Goal: Task Accomplishment & Management: Manage account settings

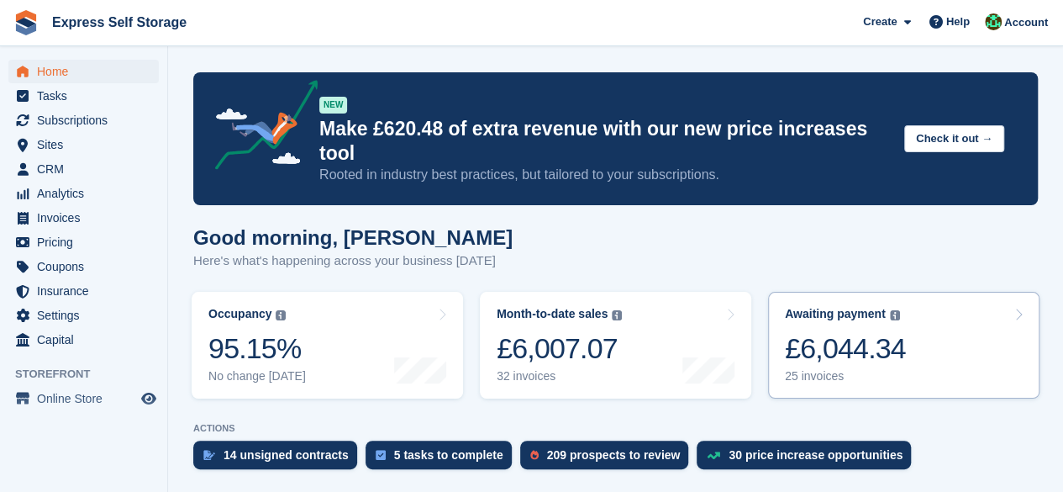
drag, startPoint x: 836, startPoint y: 335, endPoint x: 887, endPoint y: 339, distance: 50.6
click at [836, 335] on div "£6,044.34" at bounding box center [845, 348] width 121 height 34
click at [887, 339] on div "£6,044.34" at bounding box center [845, 348] width 121 height 34
click at [920, 351] on link "Awaiting payment The total outstanding balance on all open invoices. £6,044.34 …" at bounding box center [904, 345] width 272 height 107
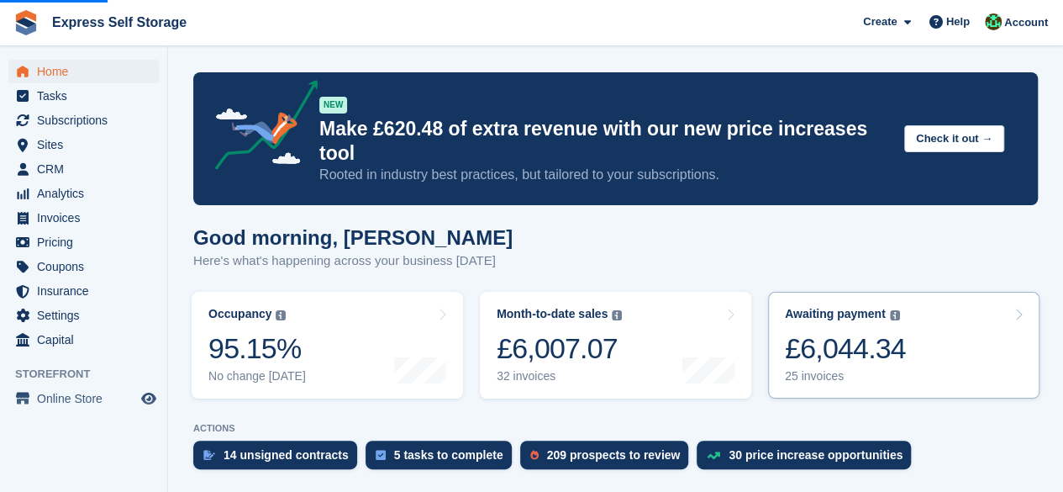
click at [862, 362] on link "Awaiting payment The total outstanding balance on all open invoices. £6,044.34 …" at bounding box center [904, 345] width 272 height 107
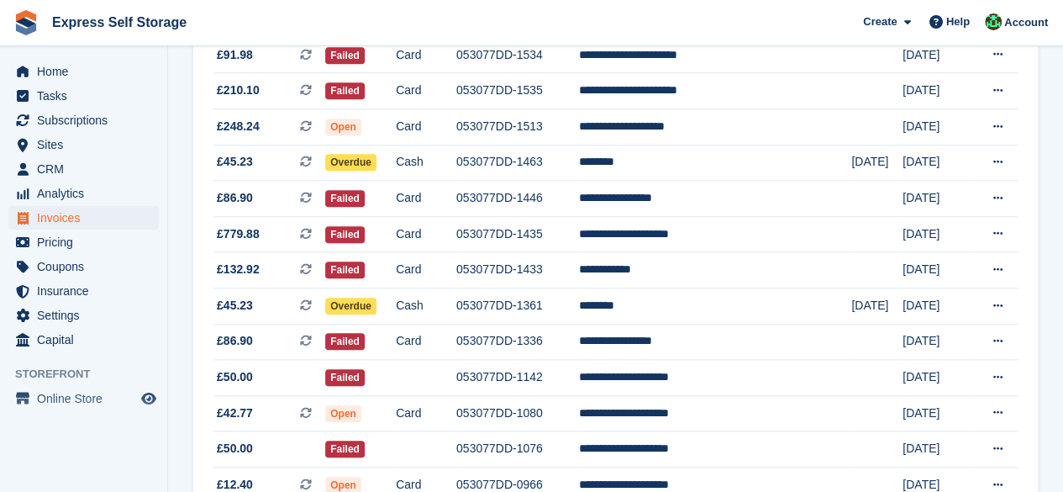
scroll to position [523, 0]
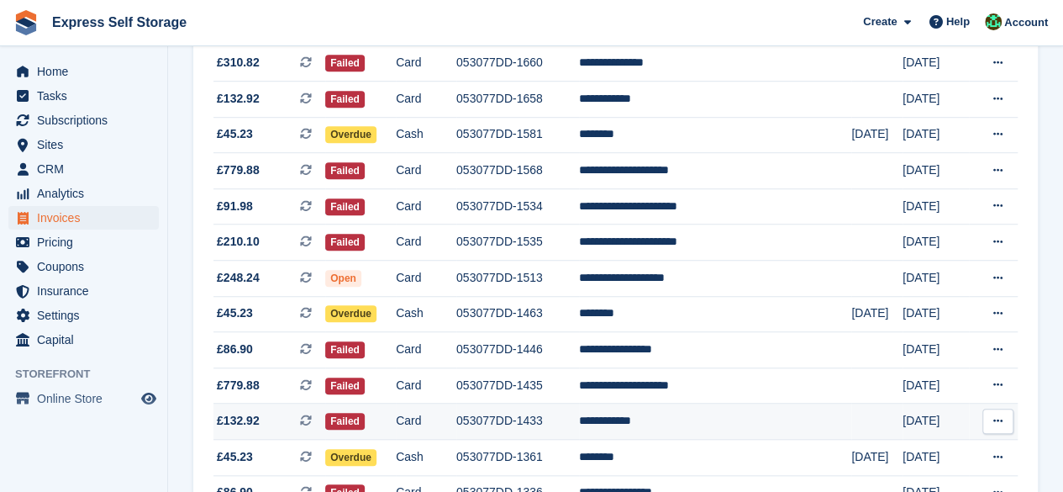
click at [551, 417] on td "053077DD-1433" at bounding box center [518, 422] width 123 height 36
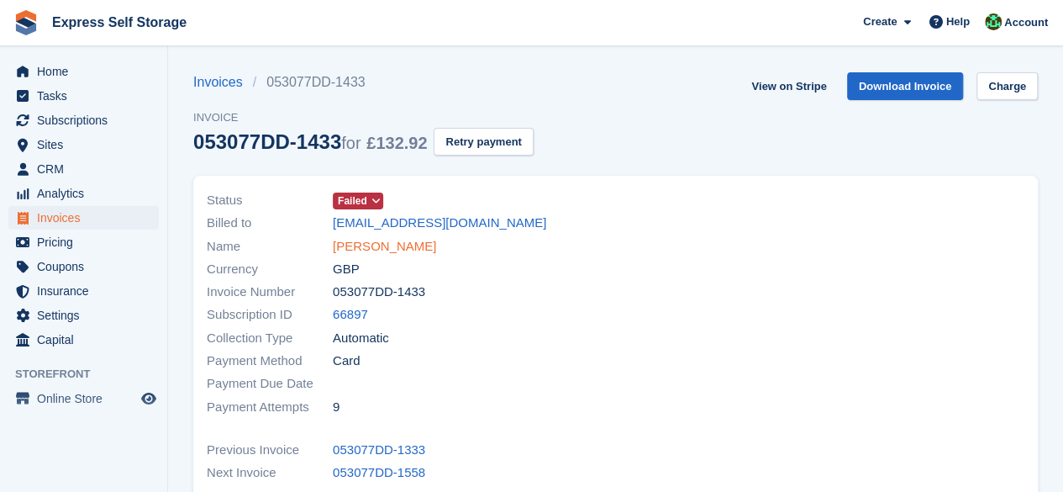
click at [346, 245] on link "Angel Thomas" at bounding box center [384, 246] width 103 height 19
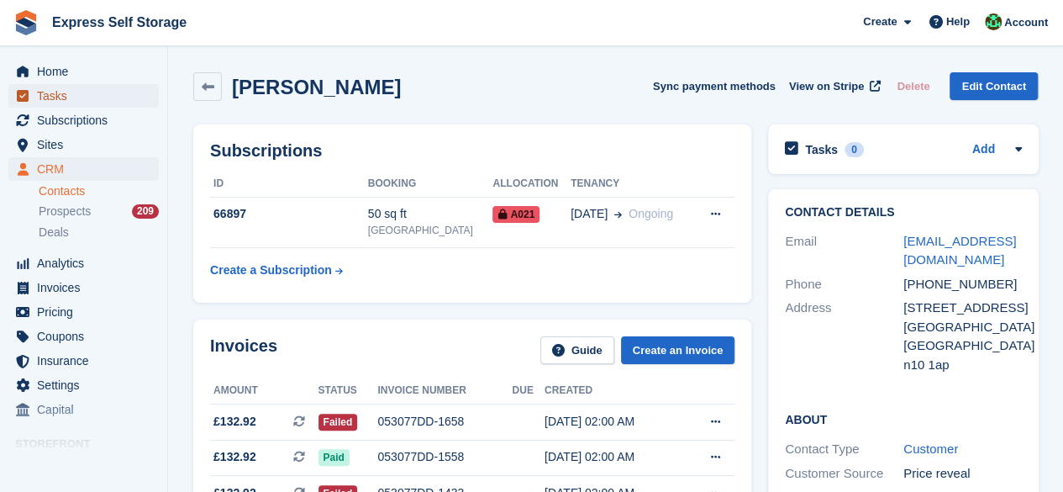
click at [74, 98] on span "Tasks" at bounding box center [87, 96] width 101 height 24
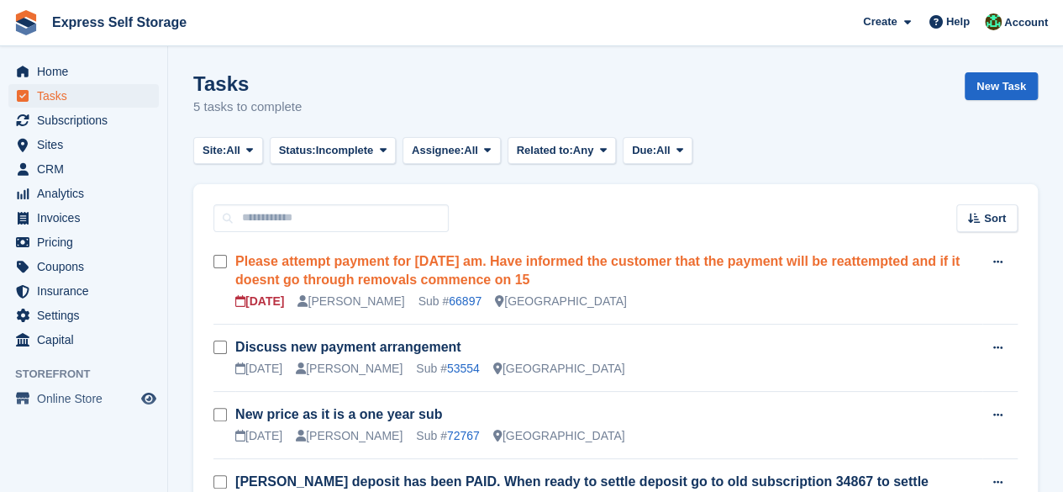
click at [637, 255] on link "Please attempt payment for 13 august am. Have informed the customer that the pa…" at bounding box center [597, 270] width 725 height 33
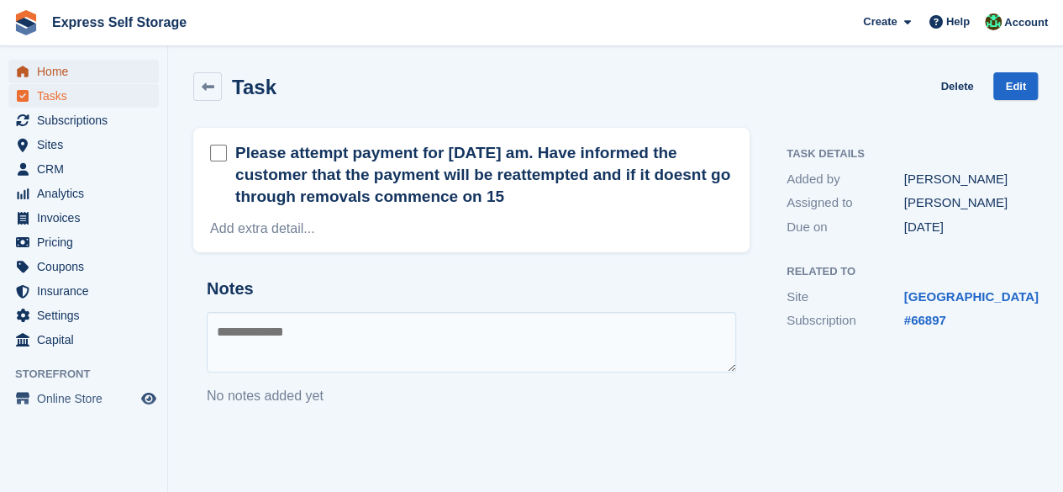
click at [108, 75] on span "Home" at bounding box center [87, 72] width 101 height 24
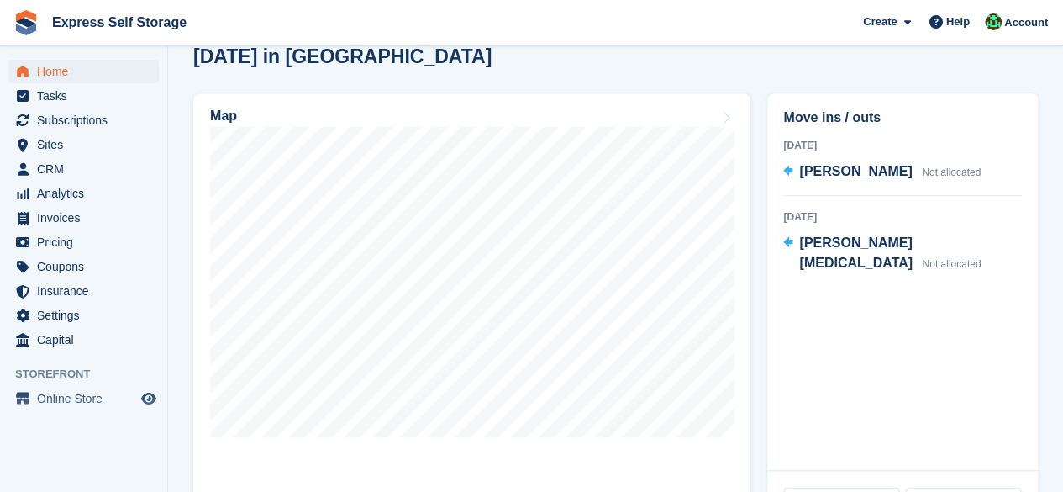
scroll to position [420, 0]
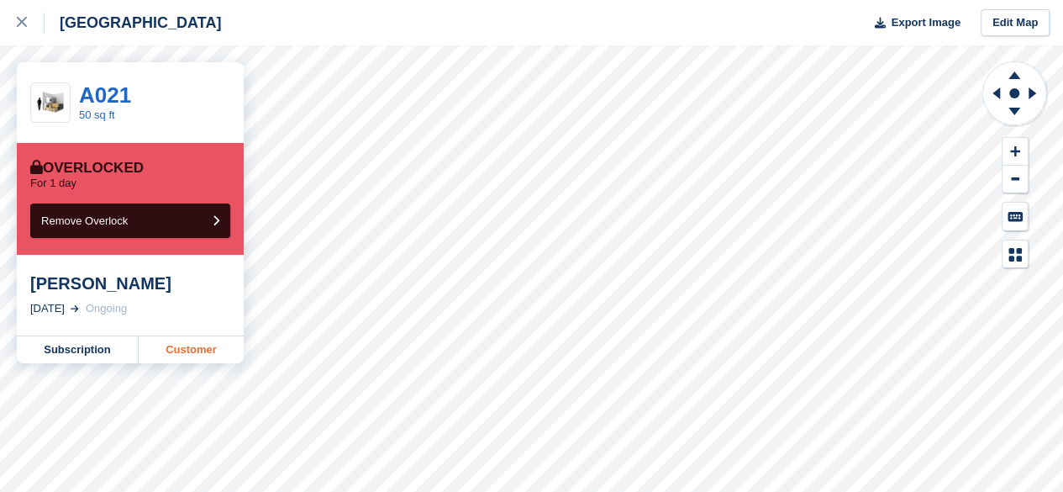
click at [234, 357] on link "Customer" at bounding box center [191, 349] width 105 height 27
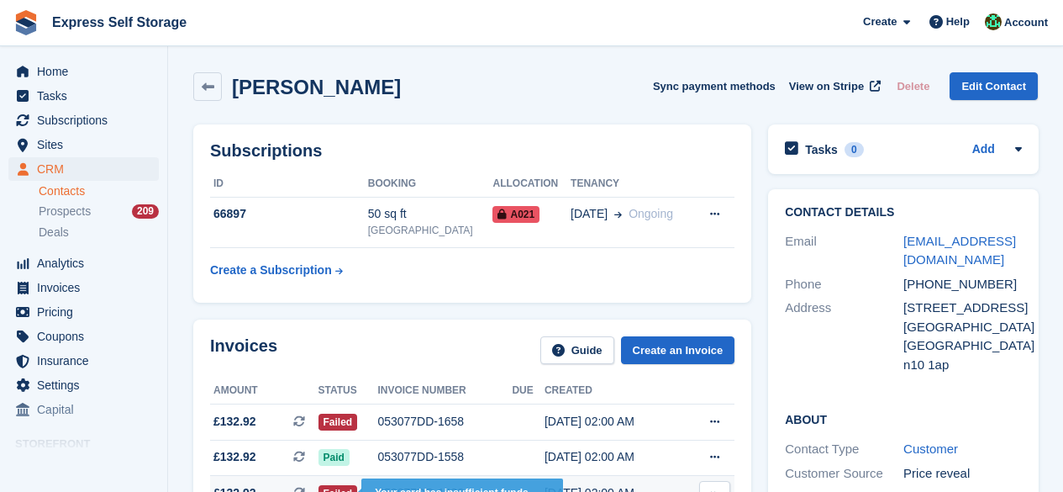
scroll to position [252, 0]
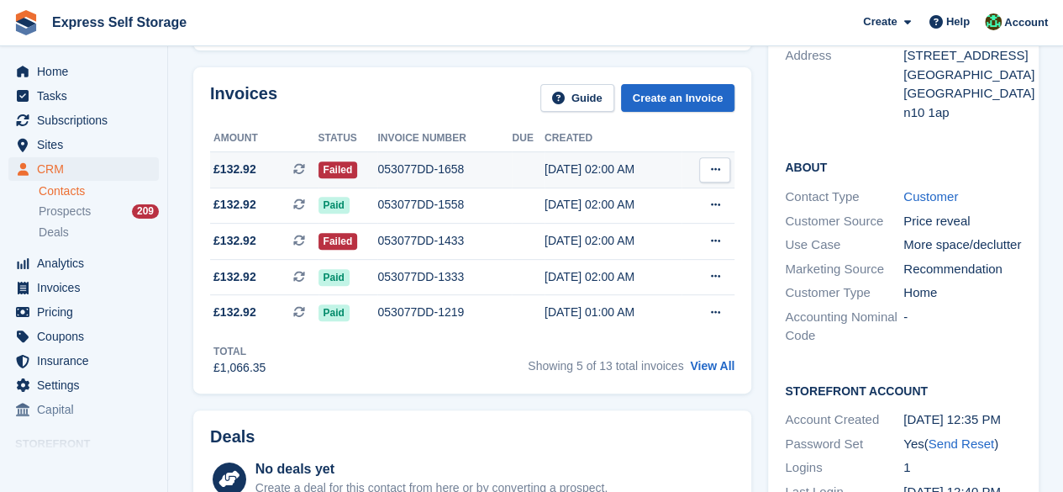
click at [296, 167] on icon at bounding box center [299, 169] width 12 height 12
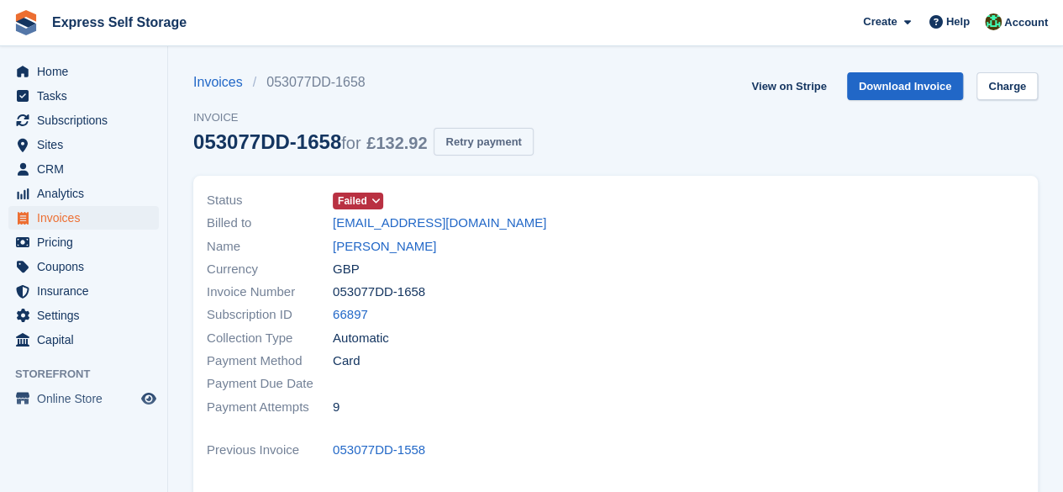
click at [479, 145] on button "Retry payment" at bounding box center [483, 142] width 99 height 28
click at [68, 66] on span "Home" at bounding box center [87, 72] width 101 height 24
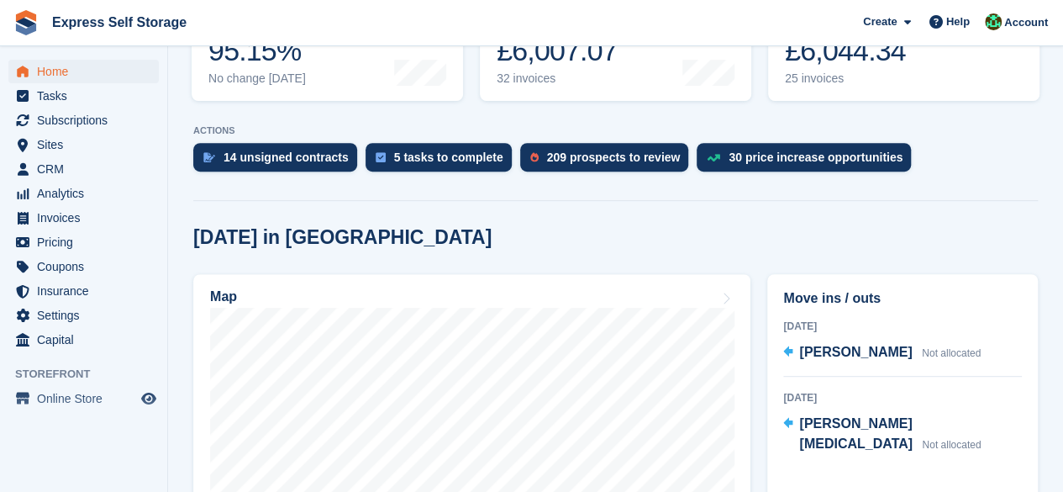
scroll to position [168, 0]
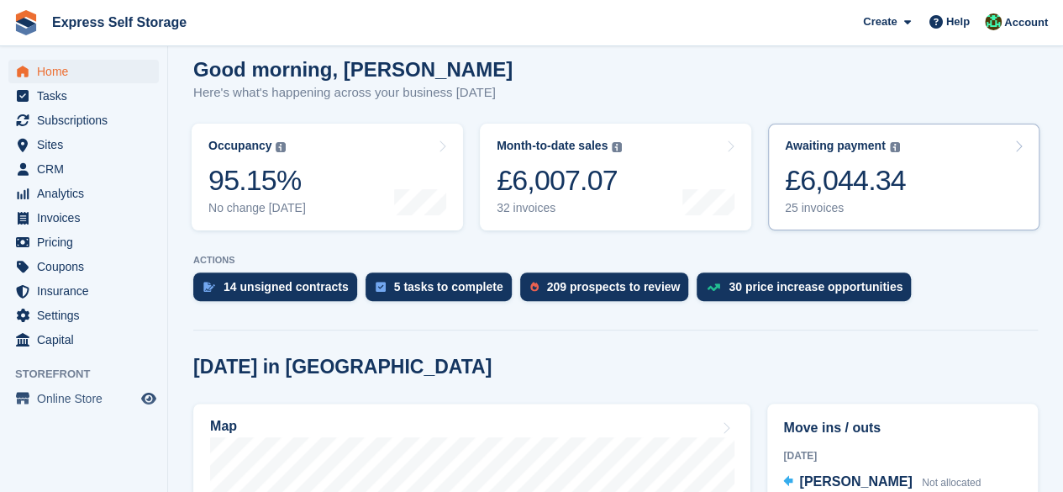
click at [934, 124] on link "Awaiting payment The total outstanding balance on all open invoices. £6,044.34 …" at bounding box center [904, 177] width 272 height 107
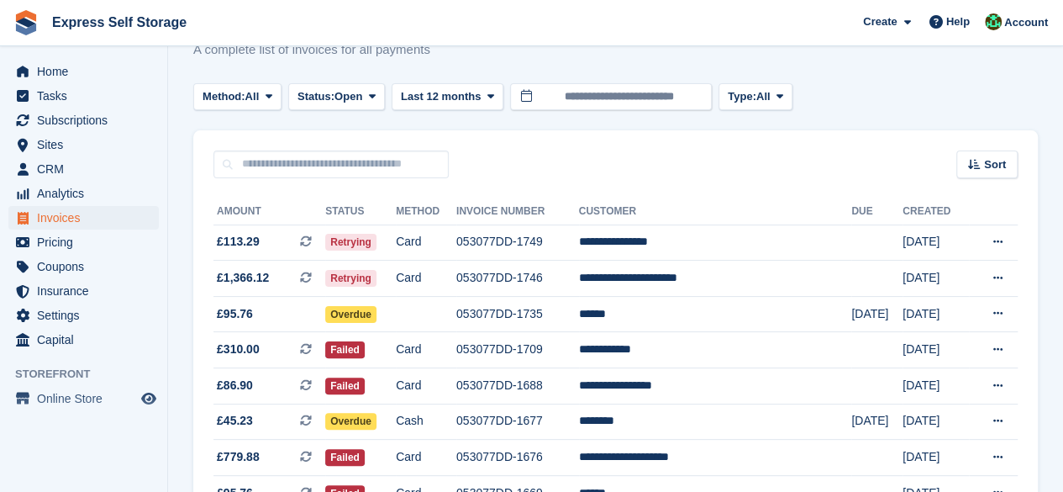
scroll to position [84, 0]
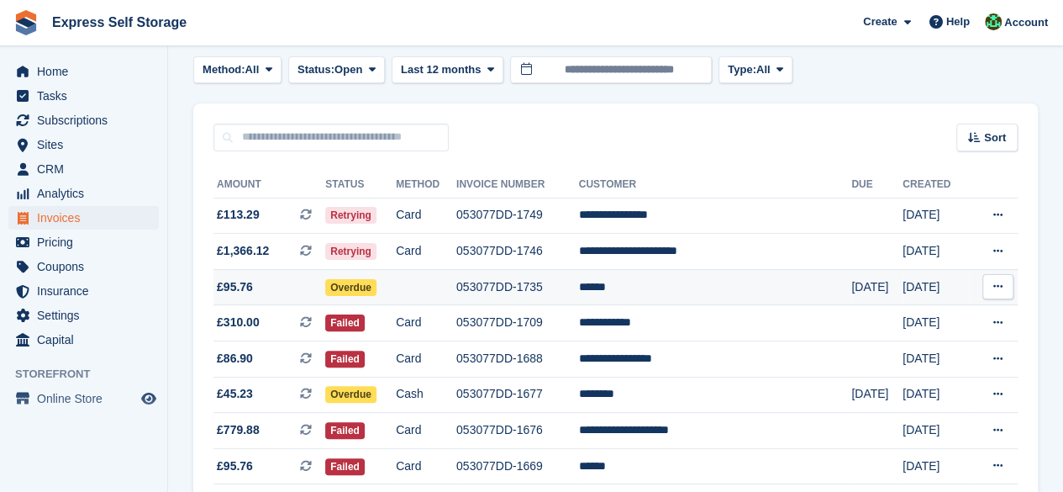
click at [518, 281] on td "053077DD-1735" at bounding box center [518, 287] width 123 height 36
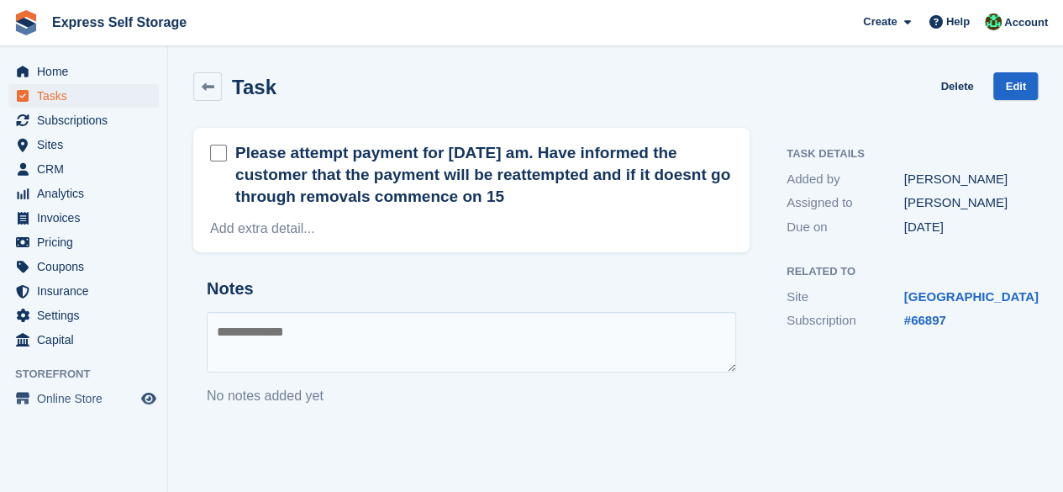
click at [222, 162] on form at bounding box center [222, 176] width 25 height 70
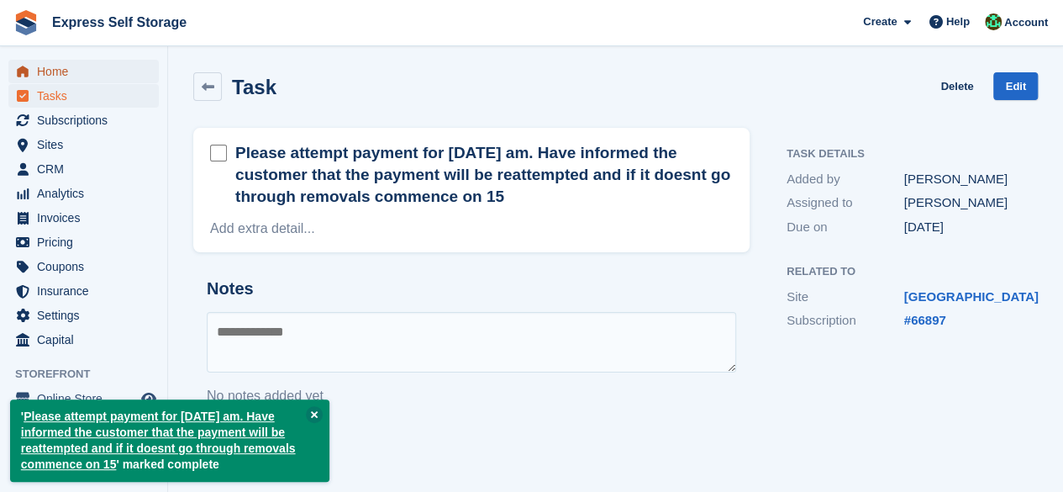
click at [66, 66] on span "Home" at bounding box center [87, 72] width 101 height 24
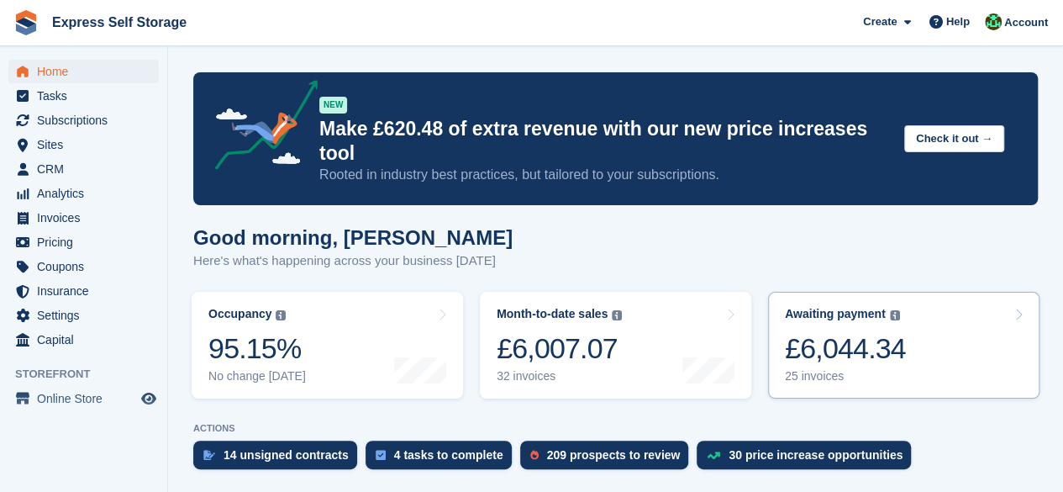
click at [831, 331] on div "£6,044.34" at bounding box center [845, 348] width 121 height 34
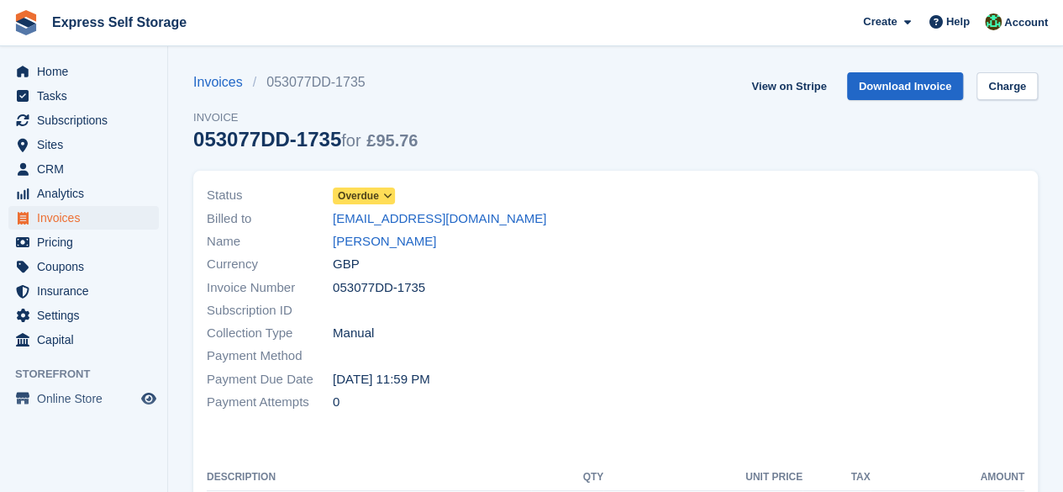
click at [384, 191] on icon at bounding box center [387, 196] width 9 height 10
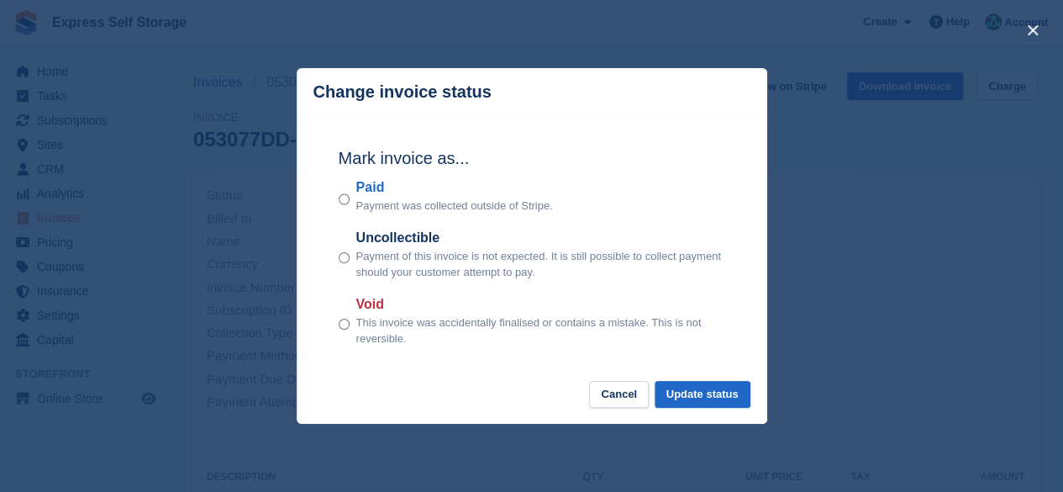
click at [884, 172] on div "close" at bounding box center [531, 246] width 1063 height 492
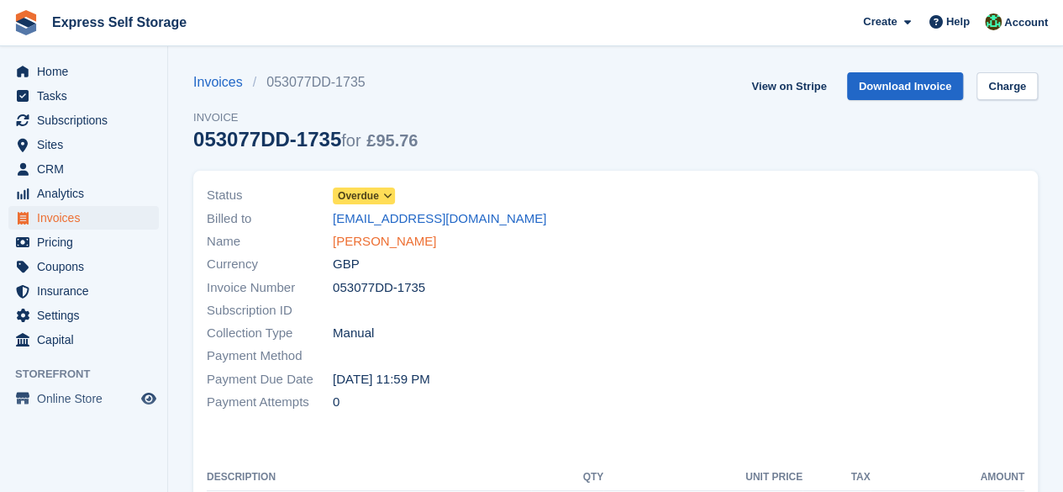
click at [349, 243] on link "Kousik" at bounding box center [384, 241] width 103 height 19
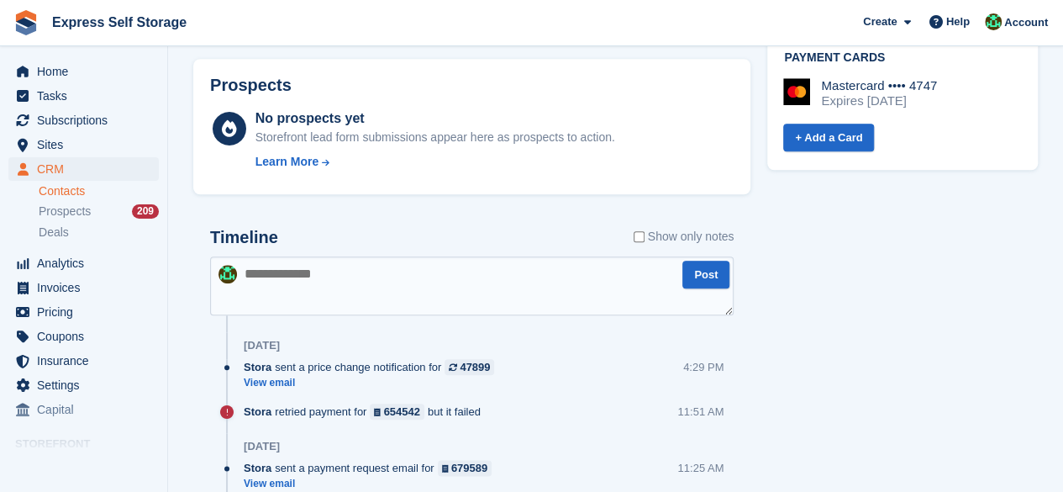
scroll to position [673, 0]
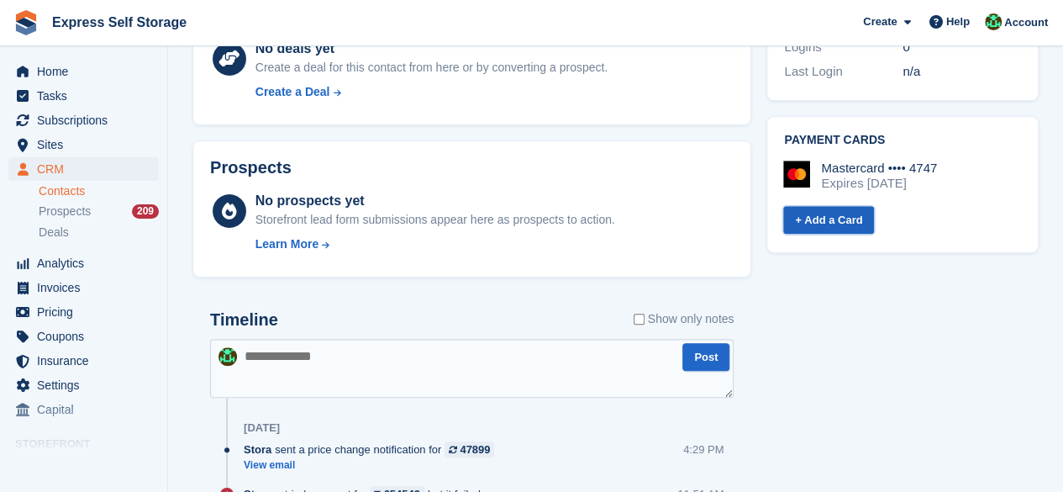
click at [813, 224] on link "+ Add a Card" at bounding box center [829, 220] width 91 height 28
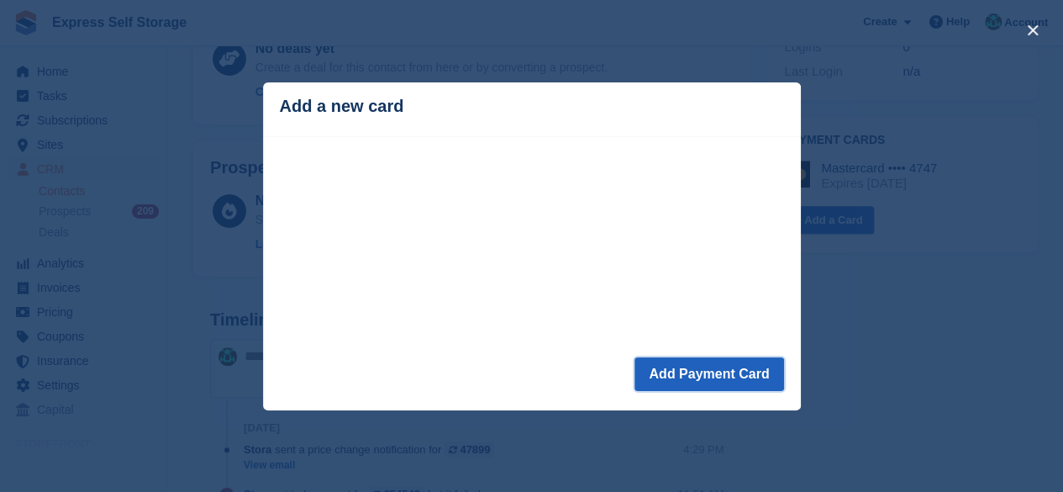
click at [699, 374] on button "Add Payment Card" at bounding box center [709, 374] width 149 height 34
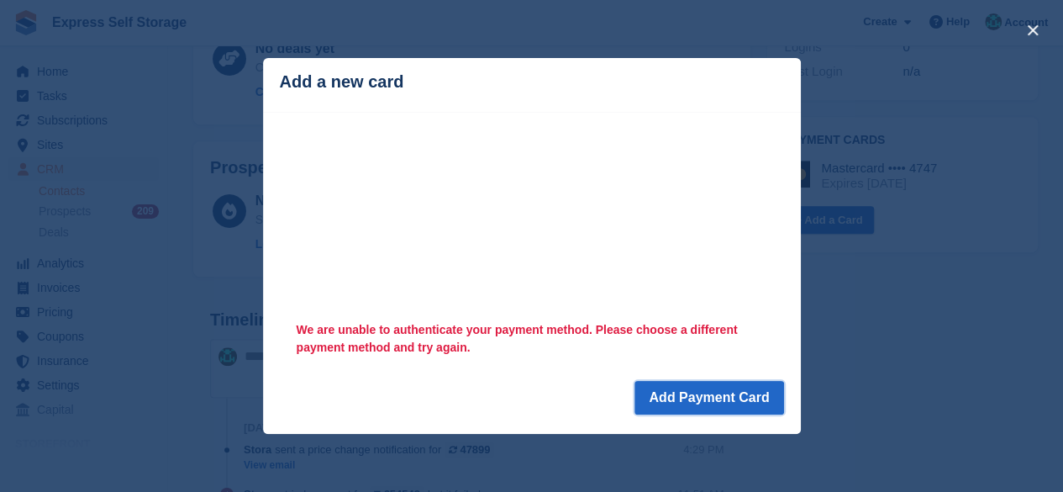
click at [670, 403] on button "Add Payment Card" at bounding box center [709, 398] width 149 height 34
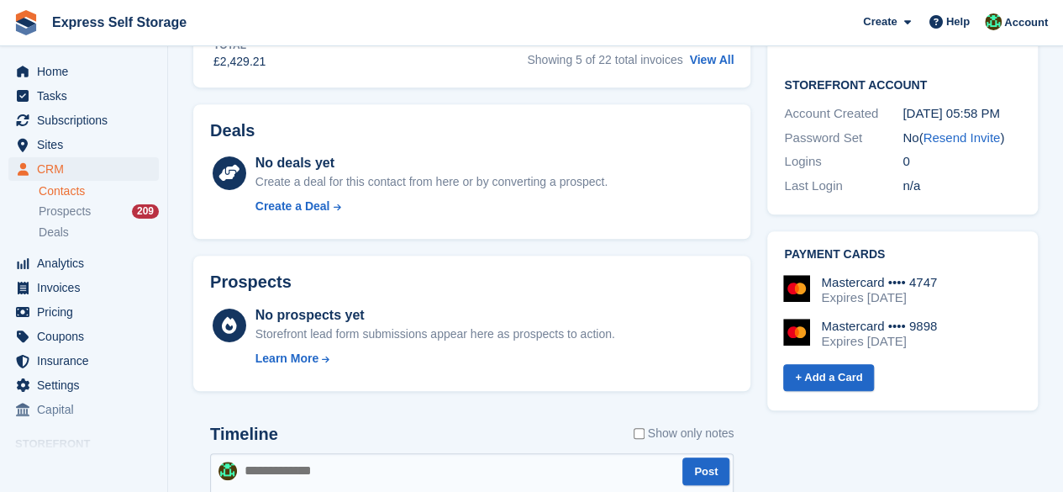
scroll to position [138, 0]
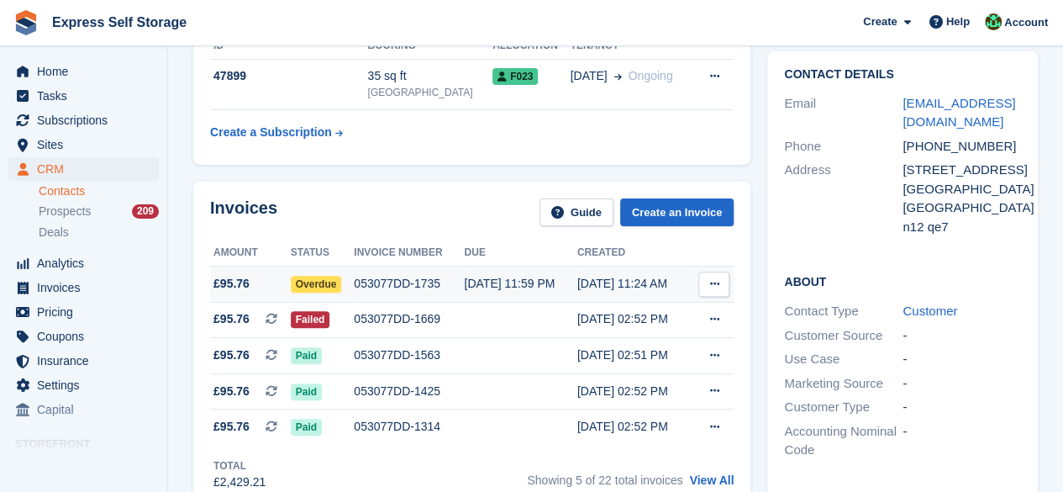
click at [705, 276] on button at bounding box center [714, 284] width 31 height 25
click at [565, 252] on th "Due" at bounding box center [520, 253] width 113 height 27
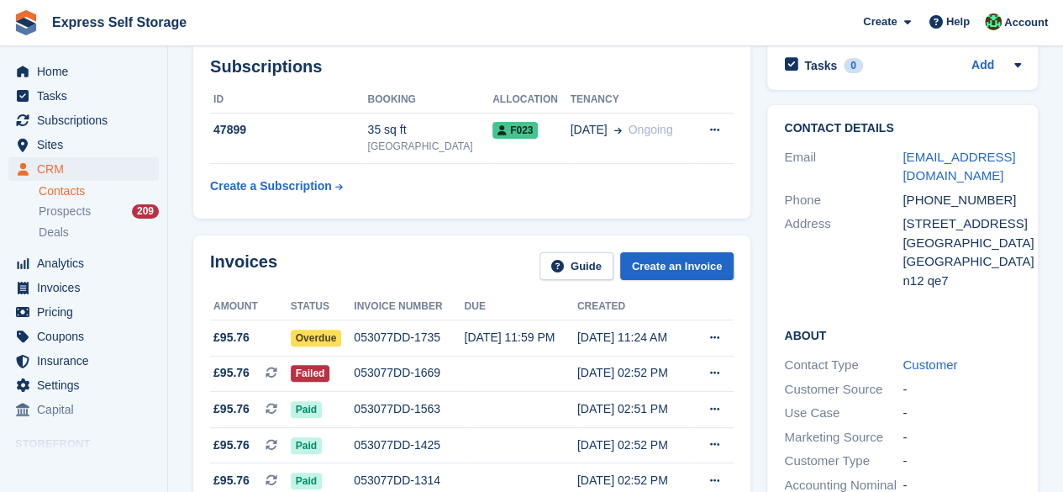
scroll to position [0, 0]
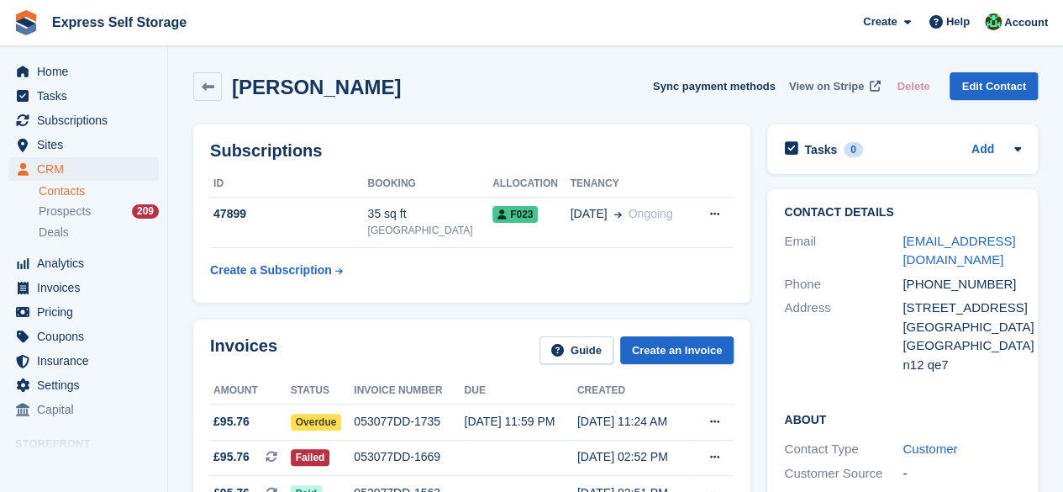
click at [824, 92] on span "View on Stripe" at bounding box center [826, 86] width 75 height 17
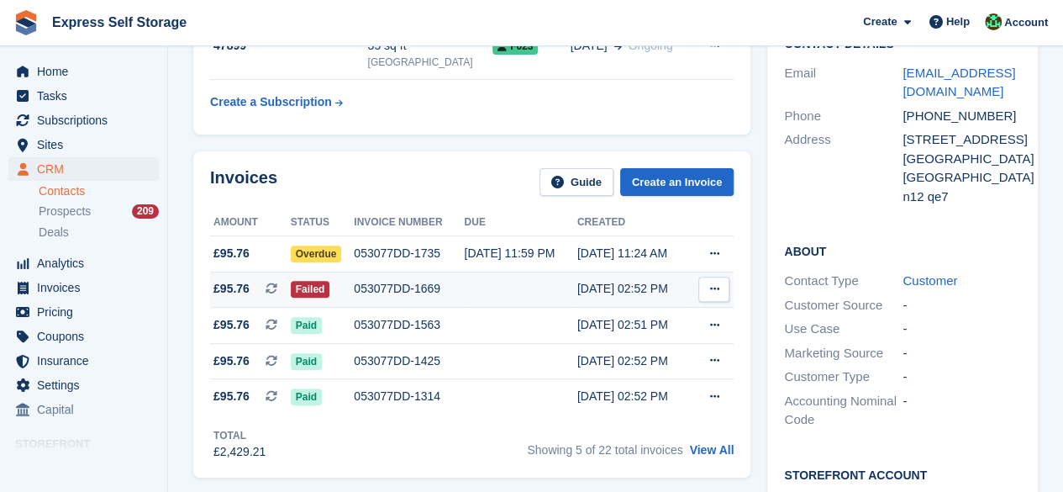
click at [272, 282] on icon at bounding box center [272, 288] width 12 height 12
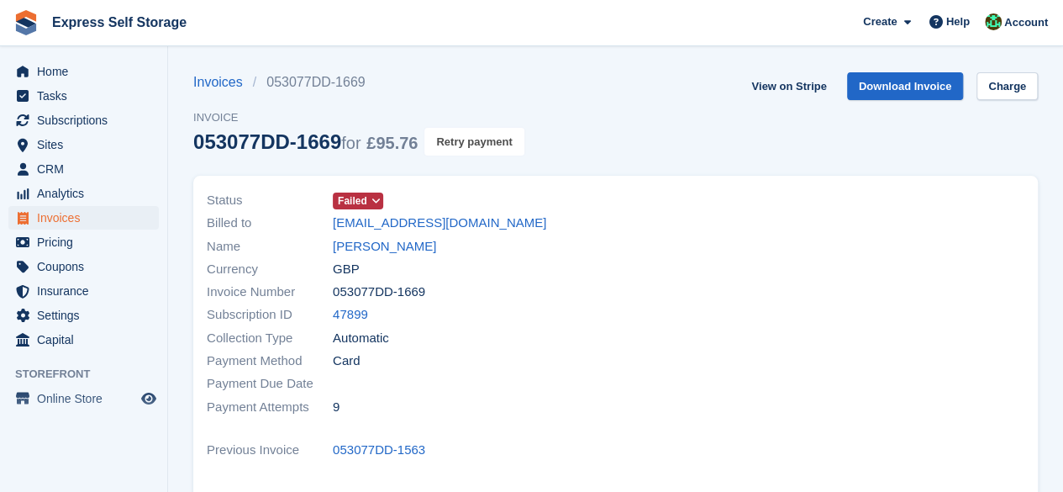
drag, startPoint x: 453, startPoint y: 139, endPoint x: 627, endPoint y: 92, distance: 180.3
click at [455, 139] on button "Retry payment" at bounding box center [474, 142] width 99 height 28
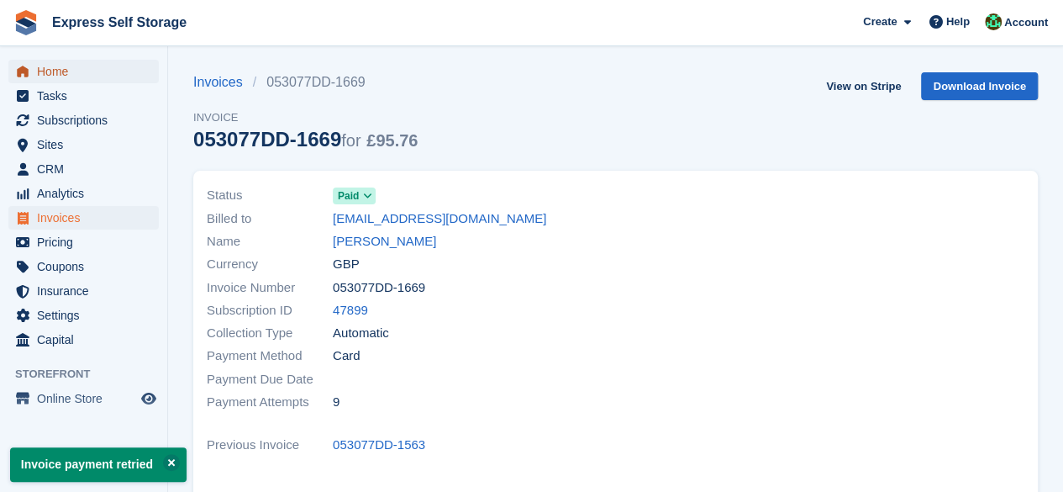
click at [78, 68] on span "Home" at bounding box center [87, 72] width 101 height 24
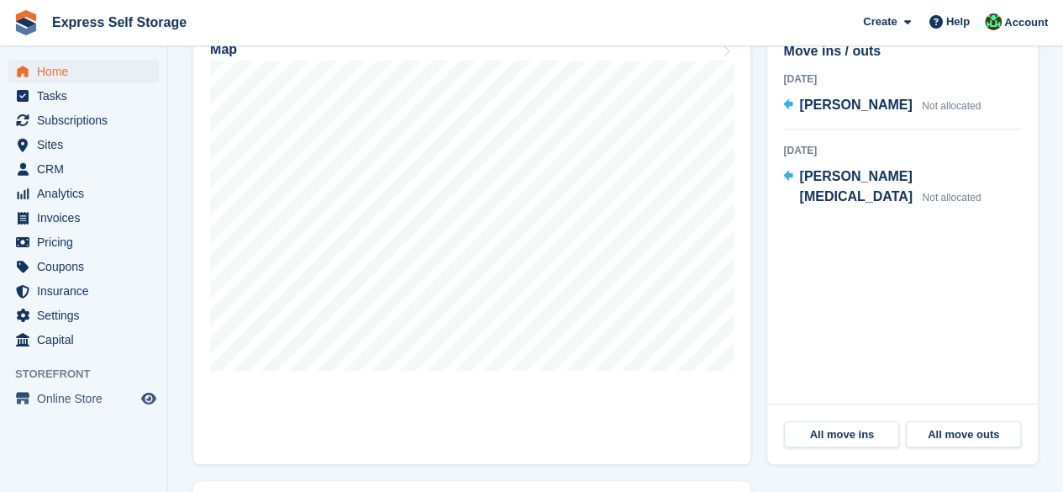
scroll to position [336, 0]
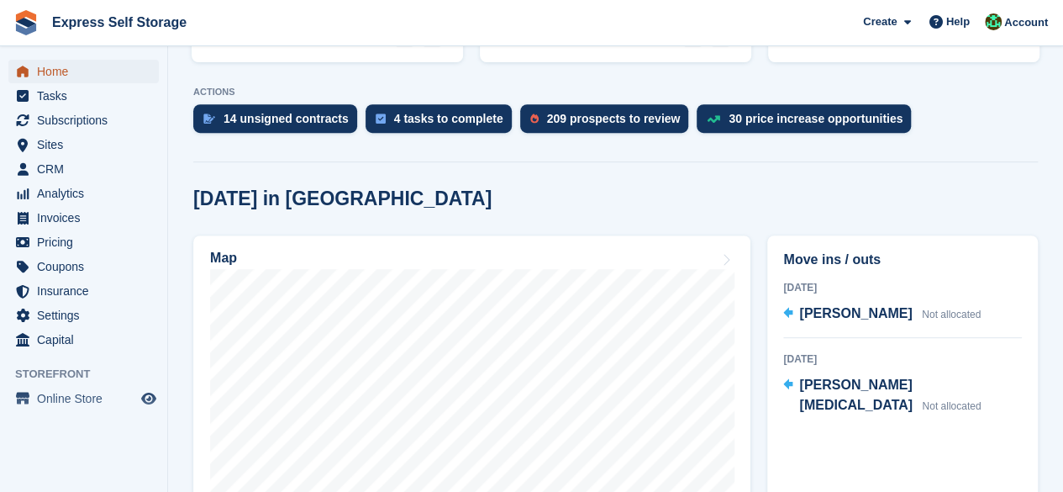
click at [57, 70] on span "Home" at bounding box center [87, 72] width 101 height 24
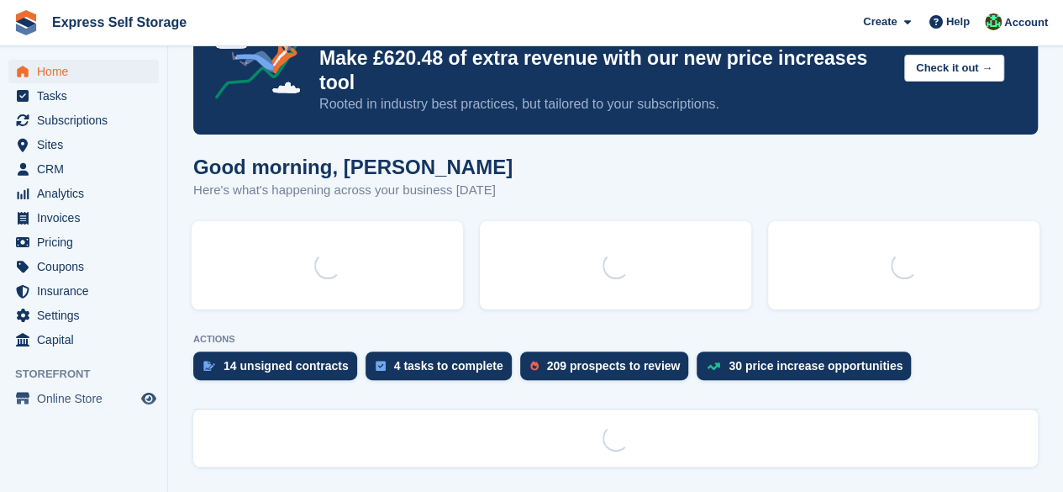
scroll to position [0, 0]
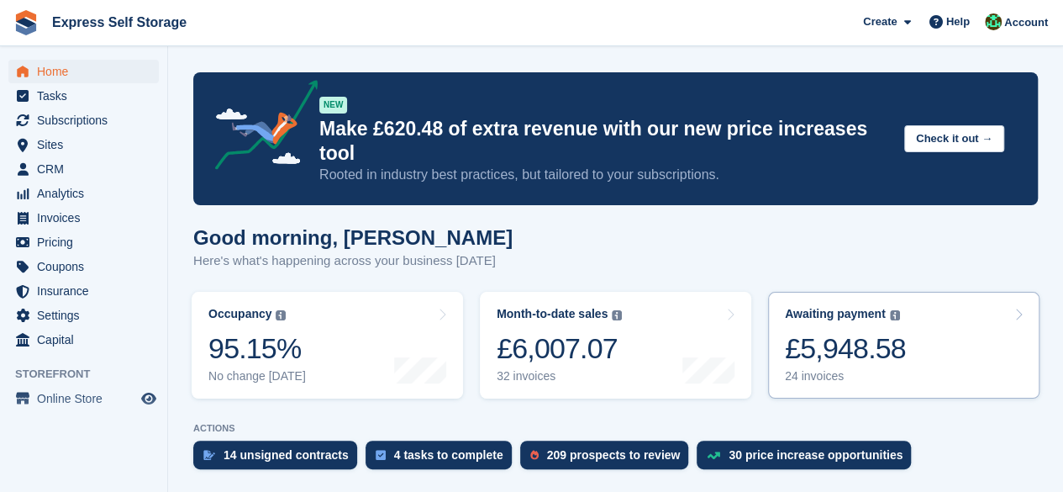
click at [879, 340] on div "£5,948.58" at bounding box center [845, 348] width 121 height 34
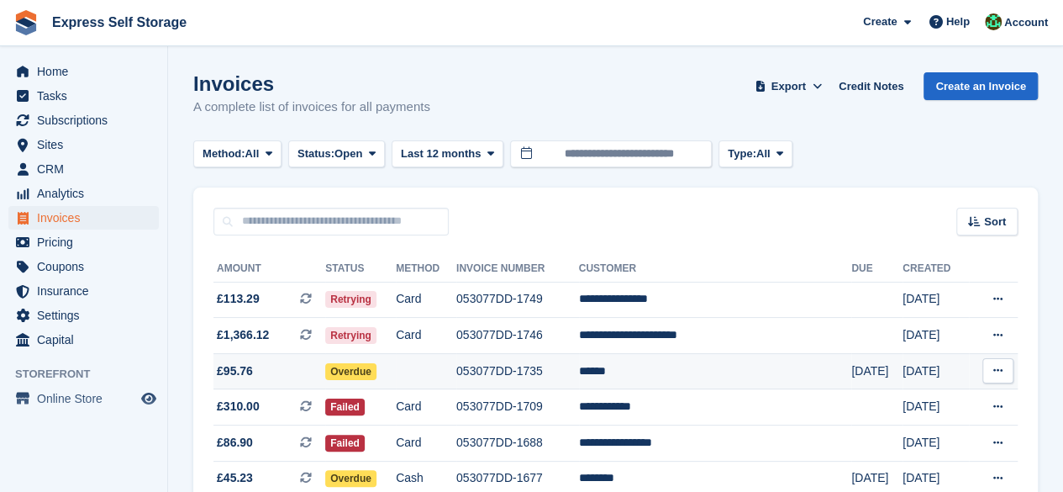
scroll to position [84, 0]
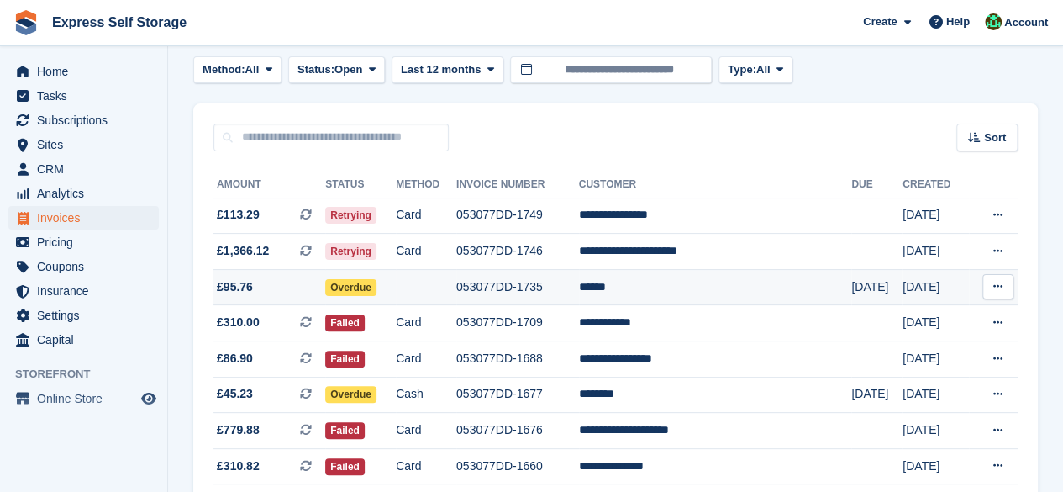
click at [457, 288] on td at bounding box center [426, 287] width 61 height 36
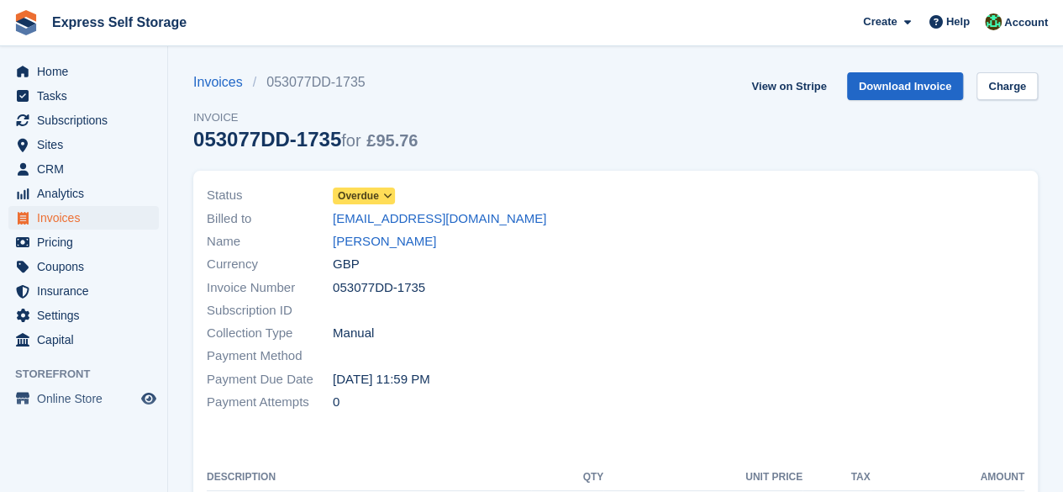
click at [383, 195] on icon at bounding box center [387, 196] width 9 height 10
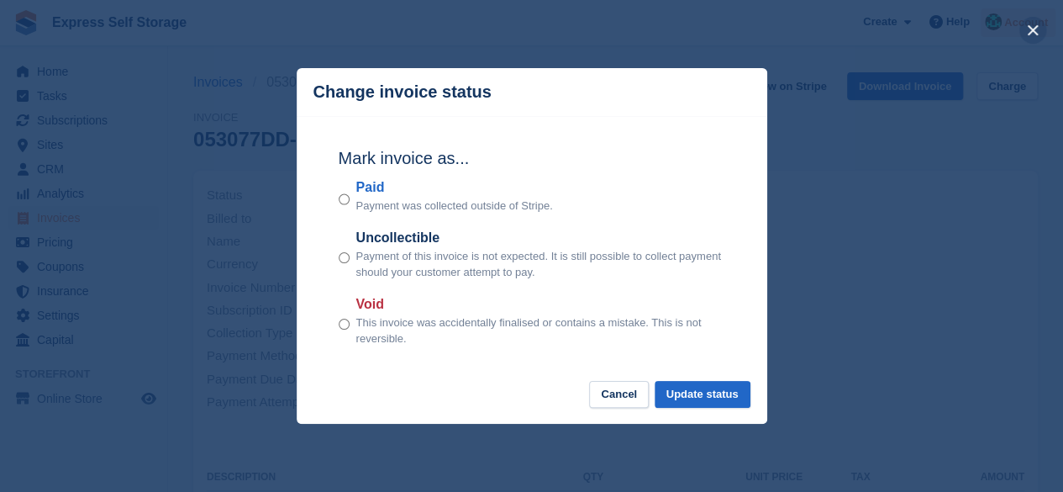
drag, startPoint x: 1036, startPoint y: 35, endPoint x: 1024, endPoint y: 35, distance: 11.8
click at [1032, 36] on button "close" at bounding box center [1033, 30] width 27 height 27
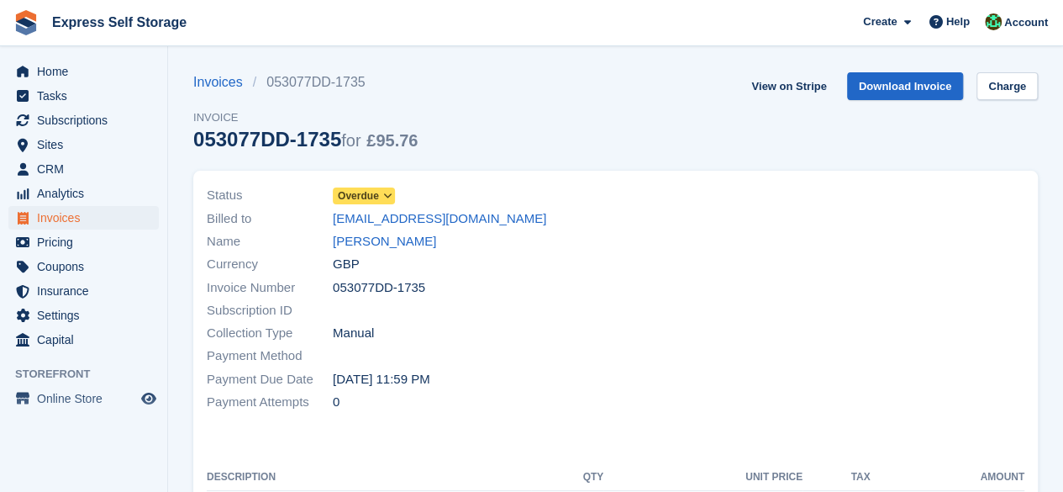
click at [358, 189] on span "Overdue" at bounding box center [358, 195] width 41 height 15
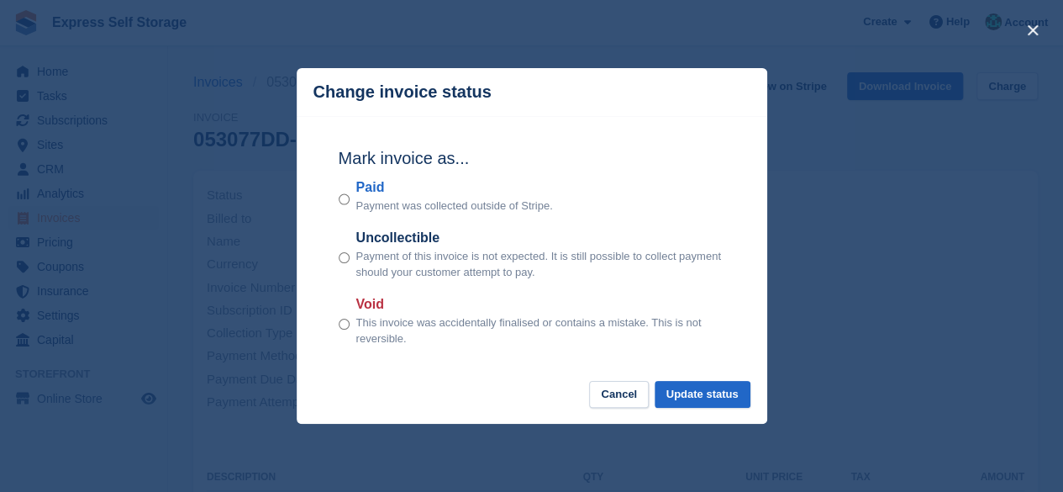
click at [235, 378] on div "close" at bounding box center [531, 246] width 1063 height 492
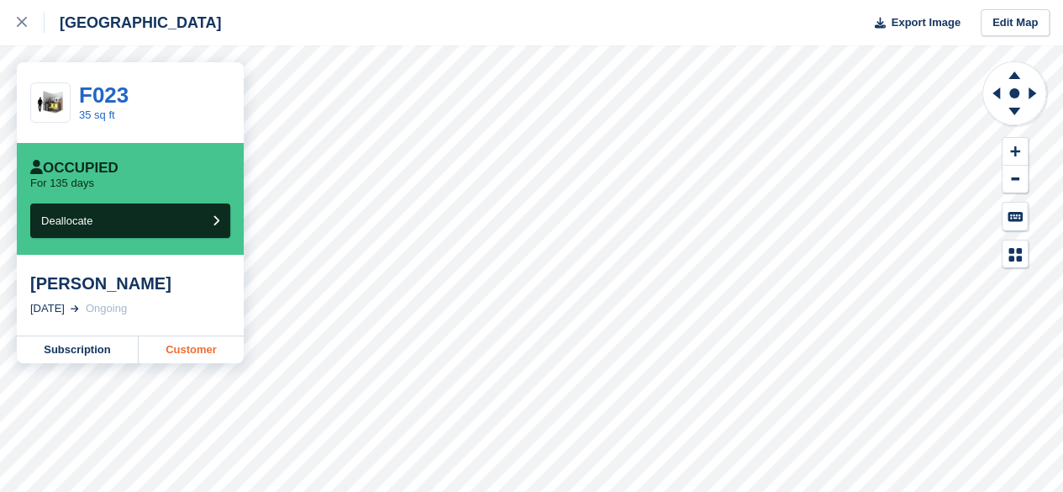
click at [178, 342] on link "Customer" at bounding box center [191, 349] width 105 height 27
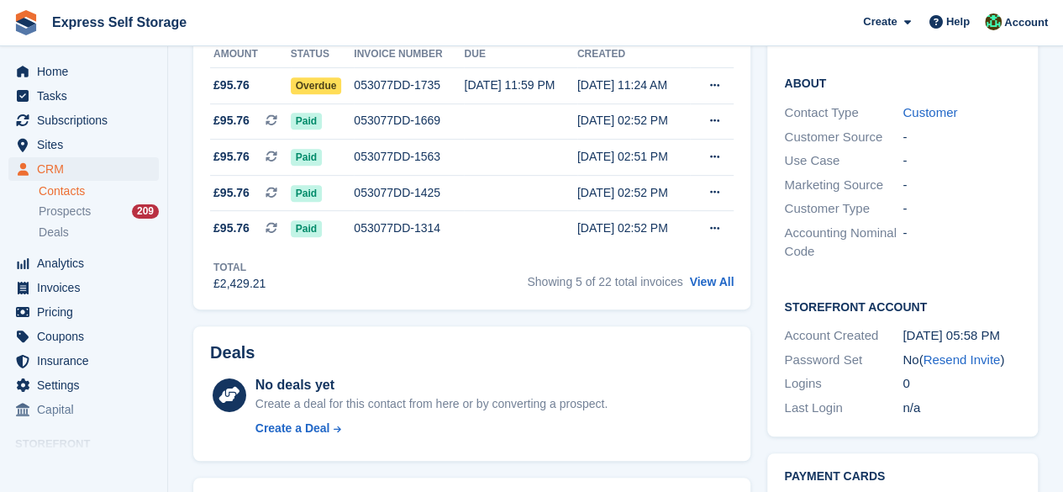
scroll to position [168, 0]
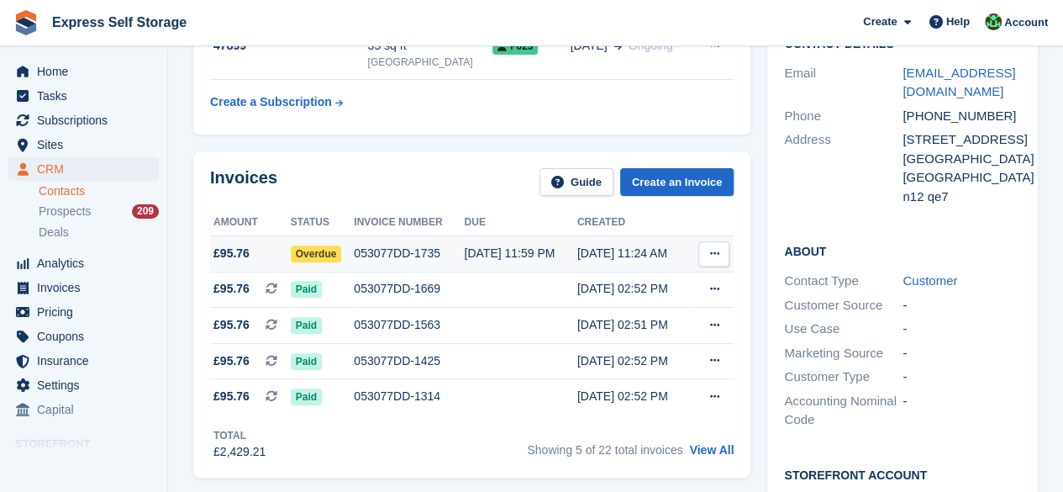
click at [718, 253] on icon at bounding box center [714, 253] width 9 height 11
click at [349, 262] on td "Overdue" at bounding box center [323, 253] width 64 height 36
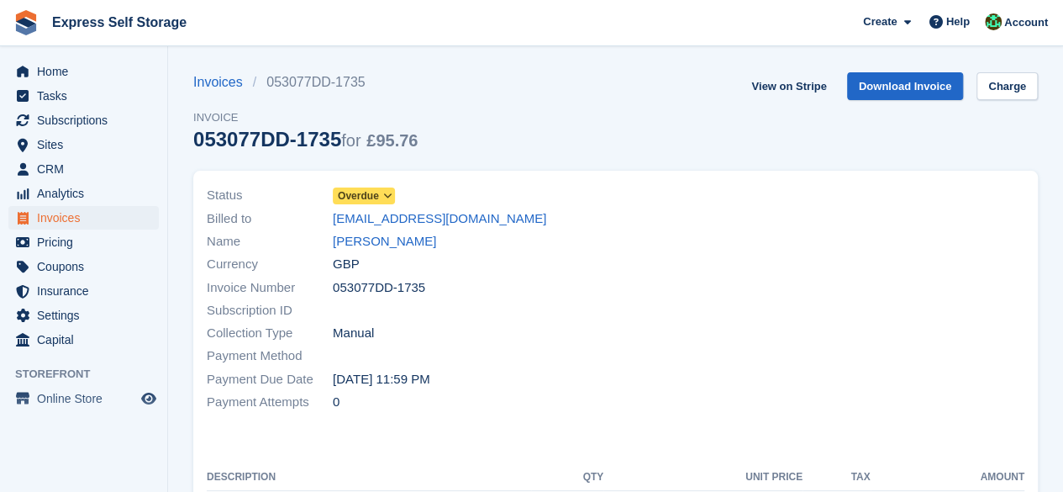
click at [387, 194] on icon at bounding box center [387, 196] width 9 height 10
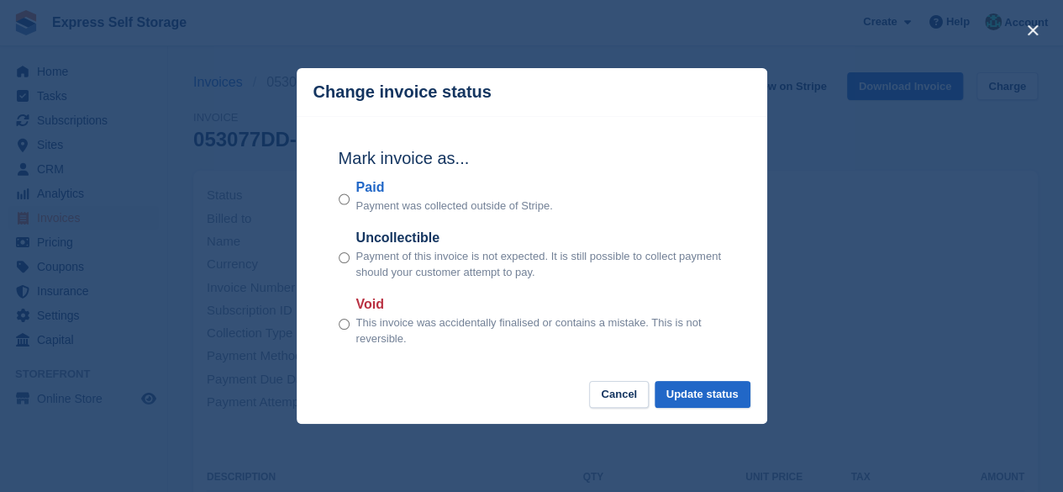
click at [355, 321] on div "Void This invoice was accidentally finalised or contains a mistake. This is not…" at bounding box center [532, 320] width 387 height 53
click at [700, 391] on button "Update status" at bounding box center [703, 395] width 96 height 28
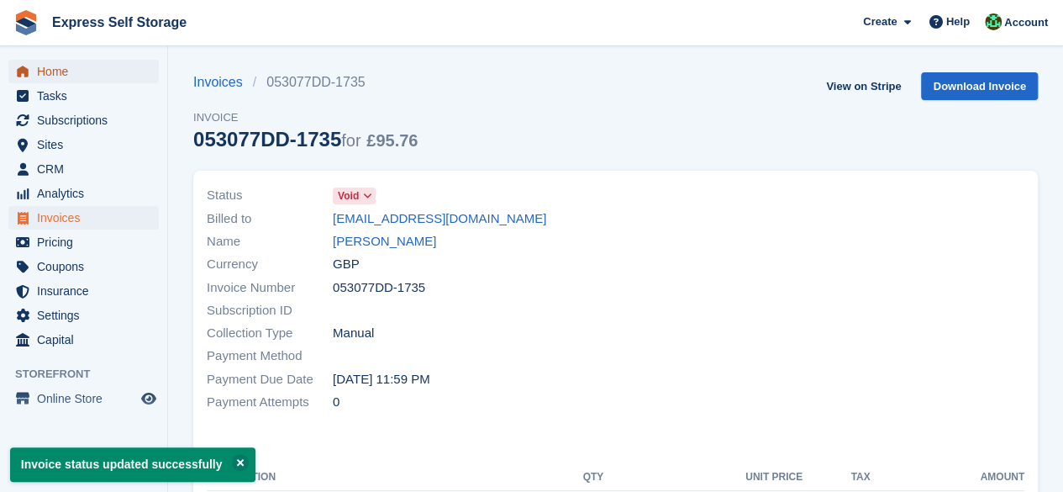
click at [80, 65] on span "Home" at bounding box center [87, 72] width 101 height 24
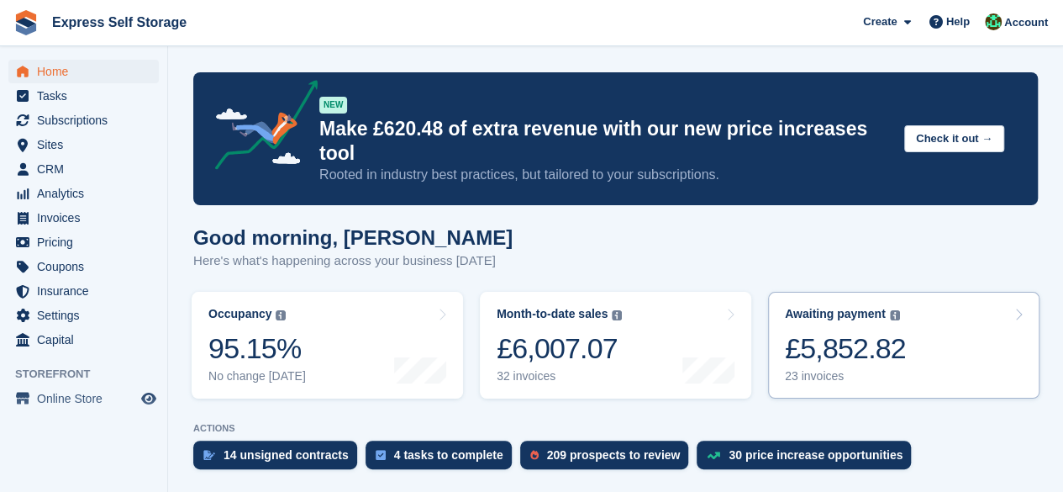
click at [844, 361] on link "Awaiting payment The total outstanding balance on all open invoices. £5,852.82 …" at bounding box center [904, 345] width 272 height 107
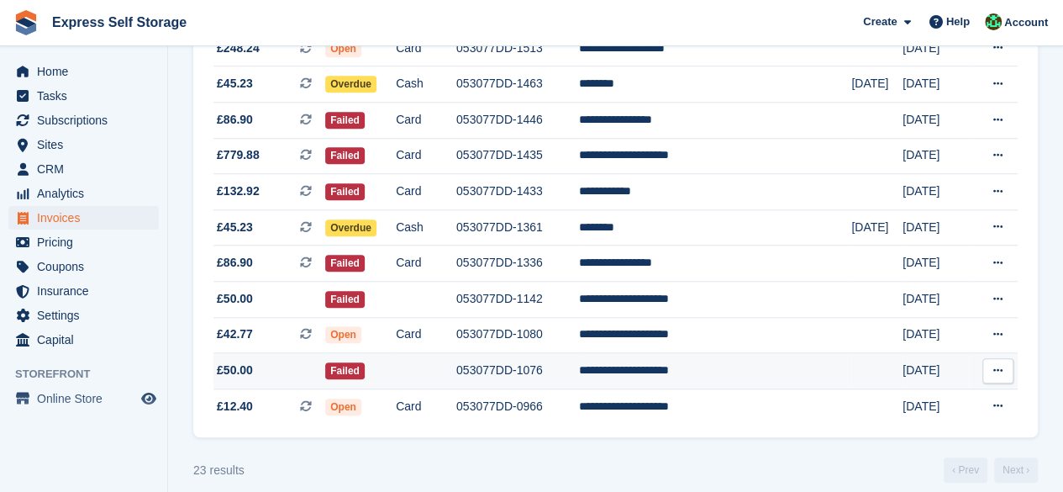
scroll to position [703, 0]
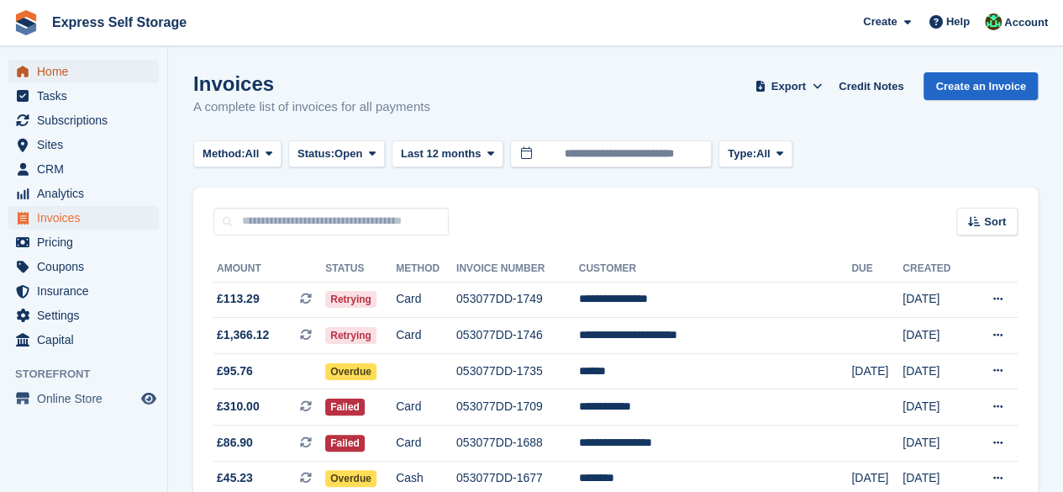
click at [130, 79] on span "Home" at bounding box center [87, 72] width 101 height 24
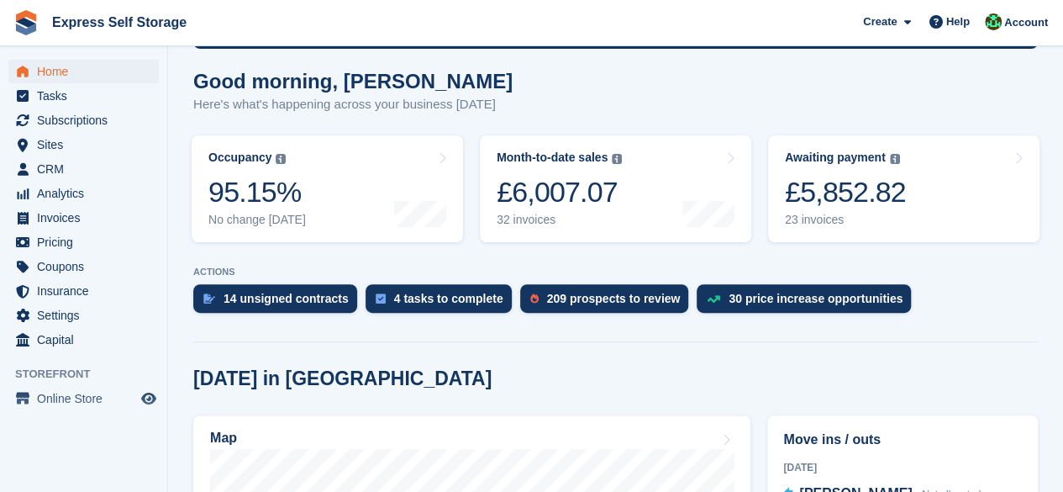
scroll to position [84, 0]
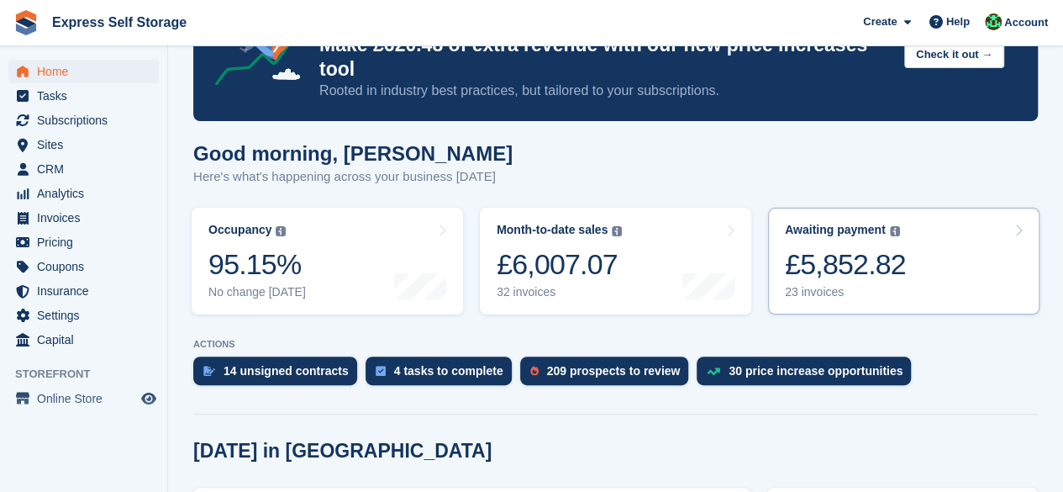
click at [866, 247] on div "£5,852.82" at bounding box center [845, 264] width 121 height 34
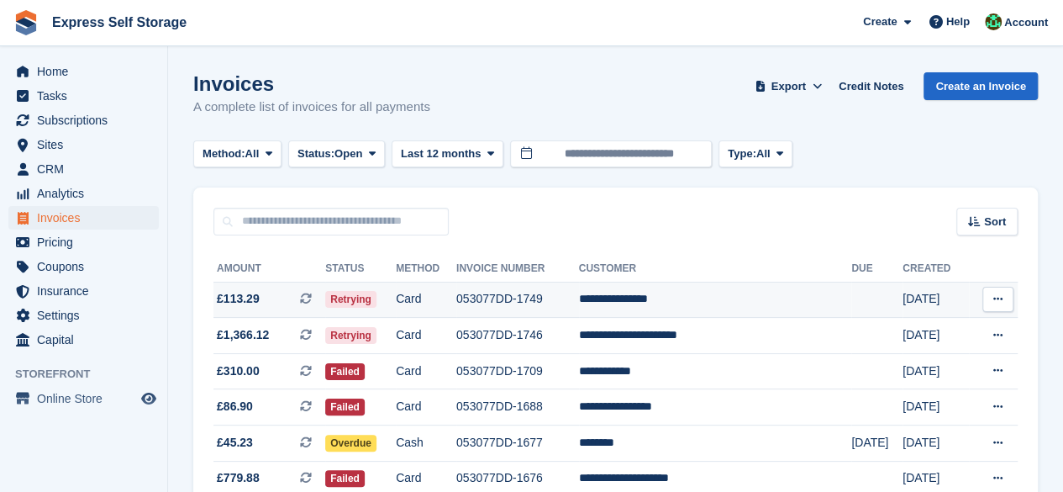
click at [396, 300] on td "Retrying" at bounding box center [360, 300] width 71 height 36
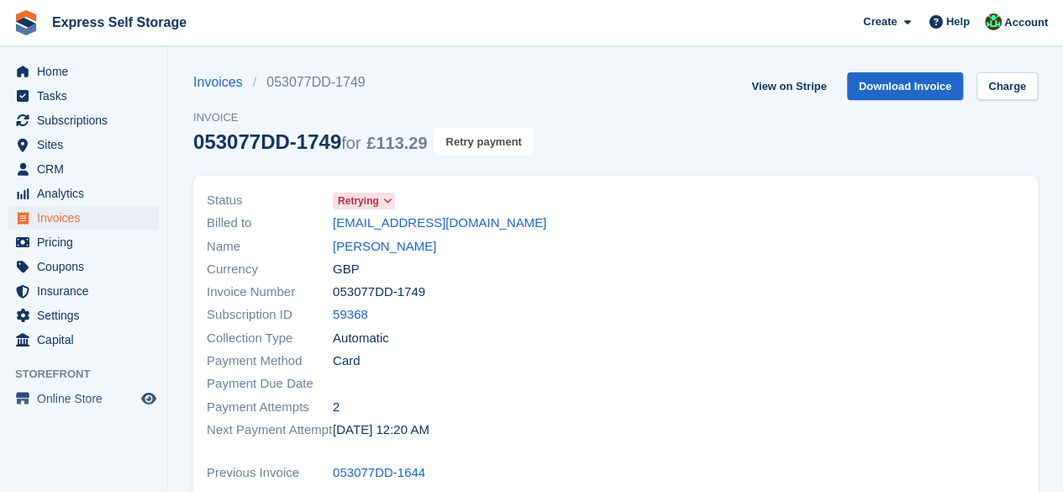
drag, startPoint x: 475, startPoint y: 137, endPoint x: 626, endPoint y: 90, distance: 158.5
click at [471, 150] on button "Retry payment" at bounding box center [483, 142] width 99 height 28
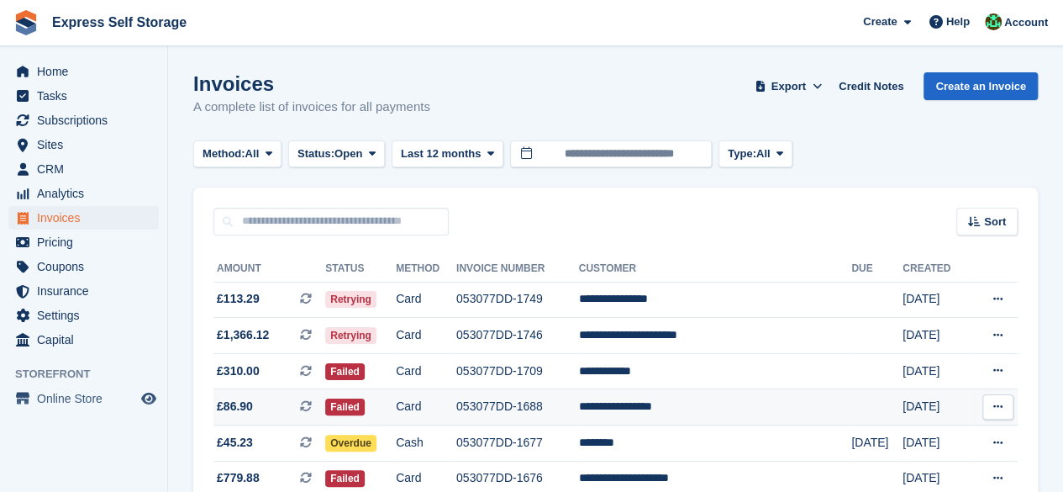
click at [396, 401] on td "Failed" at bounding box center [360, 407] width 71 height 36
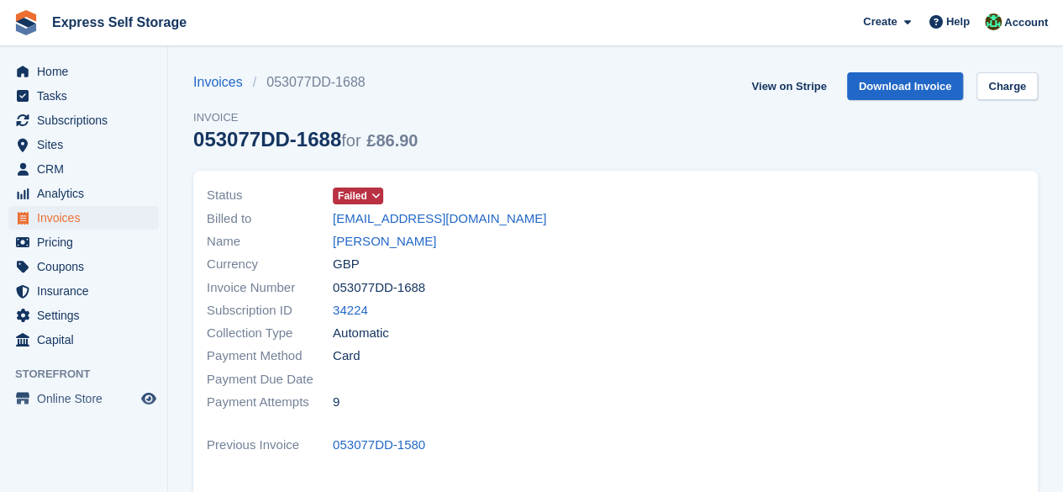
click at [354, 202] on span "Failed" at bounding box center [352, 195] width 29 height 15
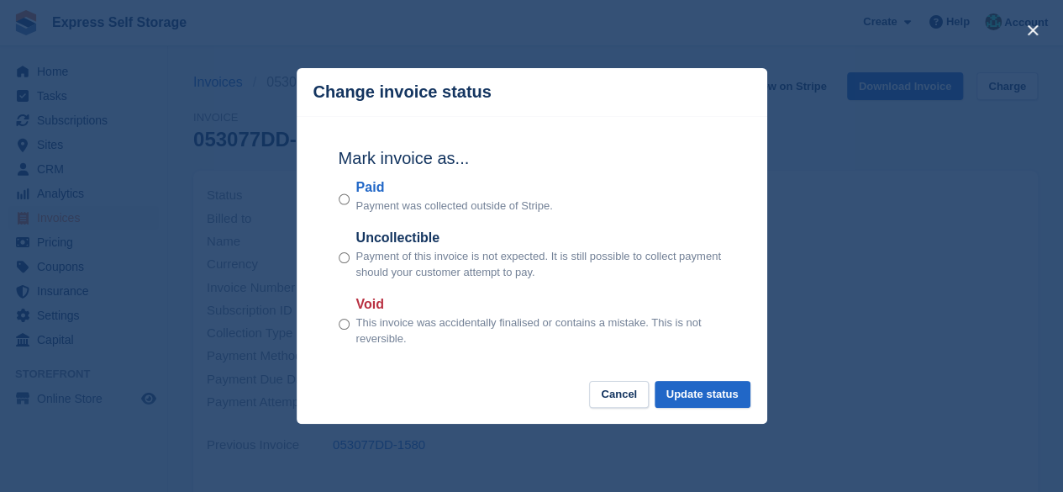
click at [842, 98] on div "close" at bounding box center [531, 246] width 1063 height 492
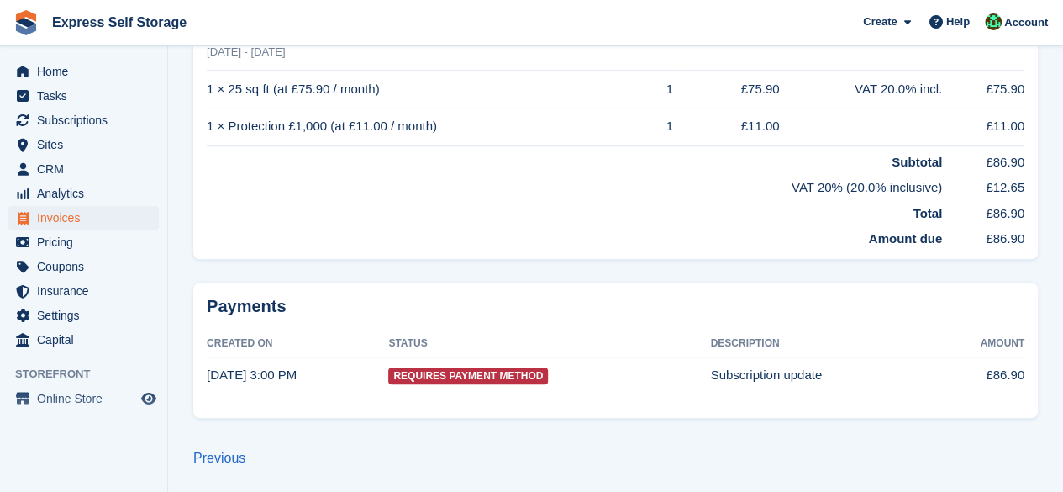
scroll to position [239, 0]
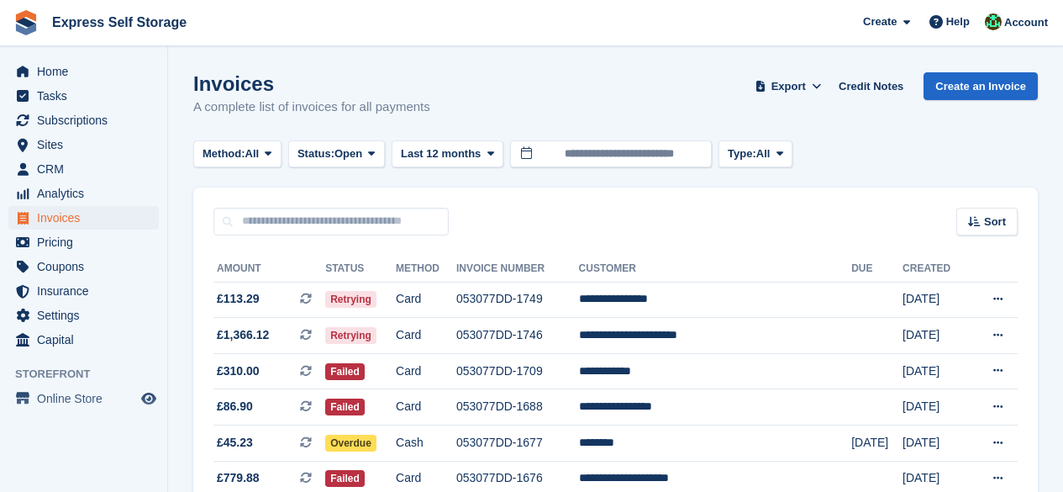
scroll to position [84, 0]
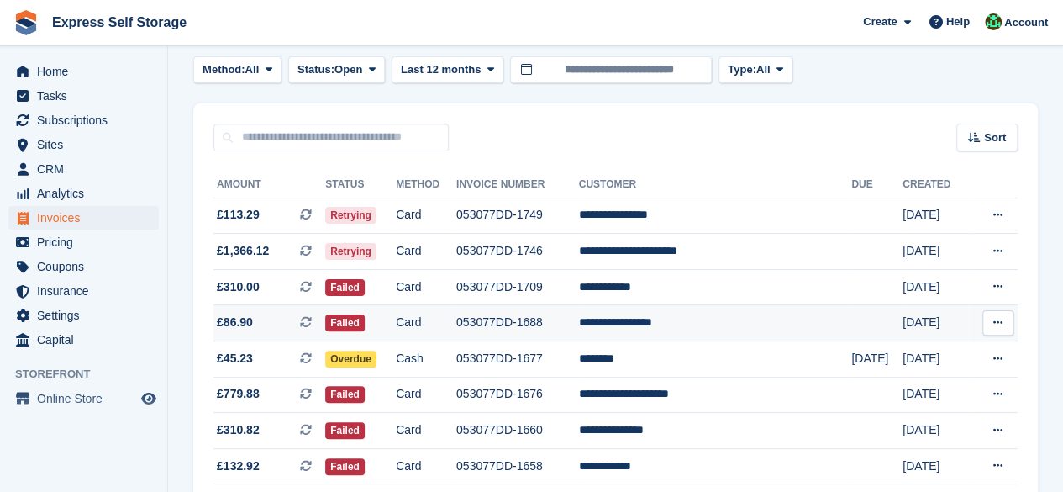
click at [312, 320] on icon at bounding box center [306, 322] width 12 height 12
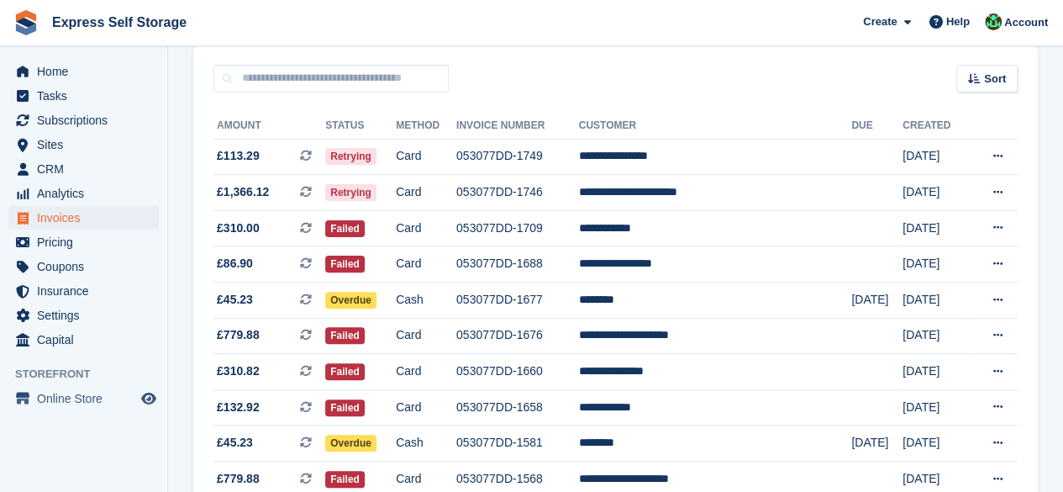
scroll to position [30, 0]
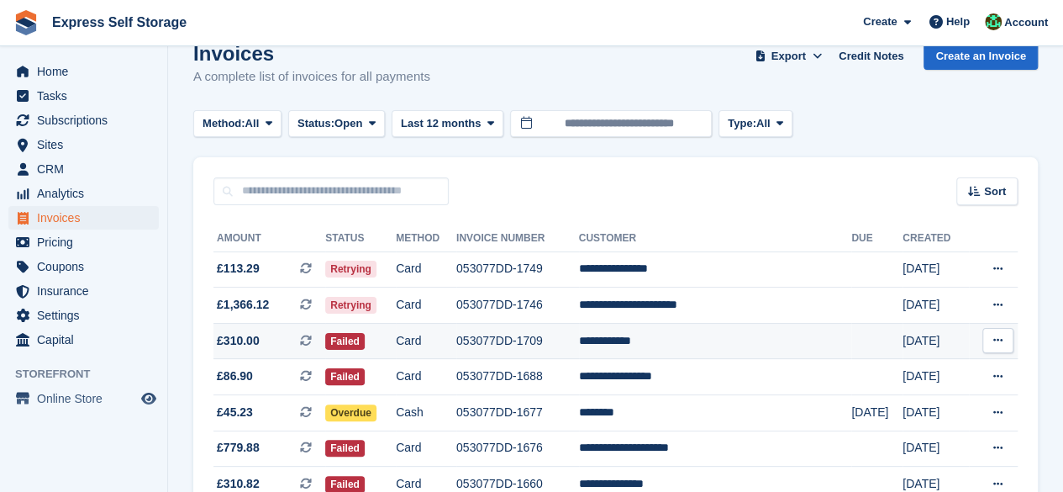
click at [312, 337] on icon at bounding box center [306, 341] width 12 height 12
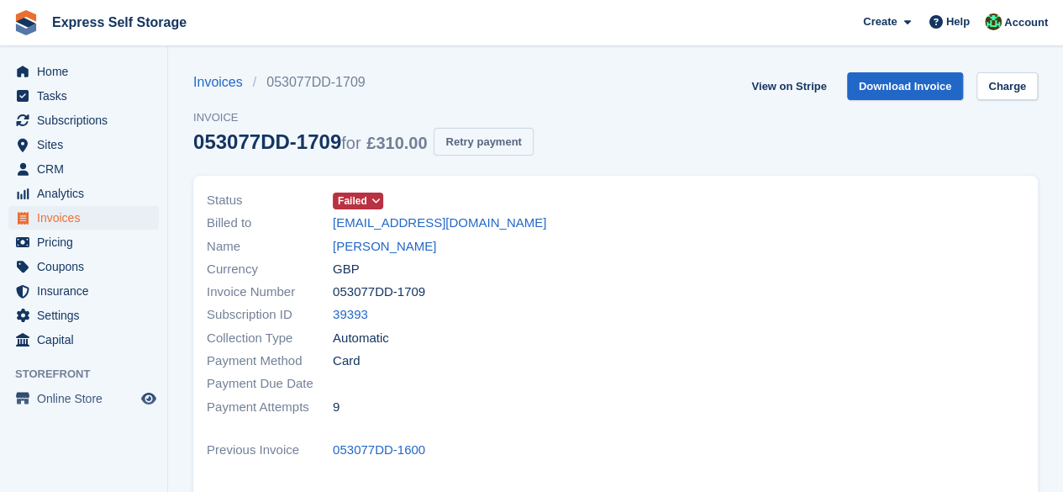
click at [480, 145] on button "Retry payment" at bounding box center [483, 142] width 99 height 28
click at [103, 77] on span "Home" at bounding box center [87, 72] width 101 height 24
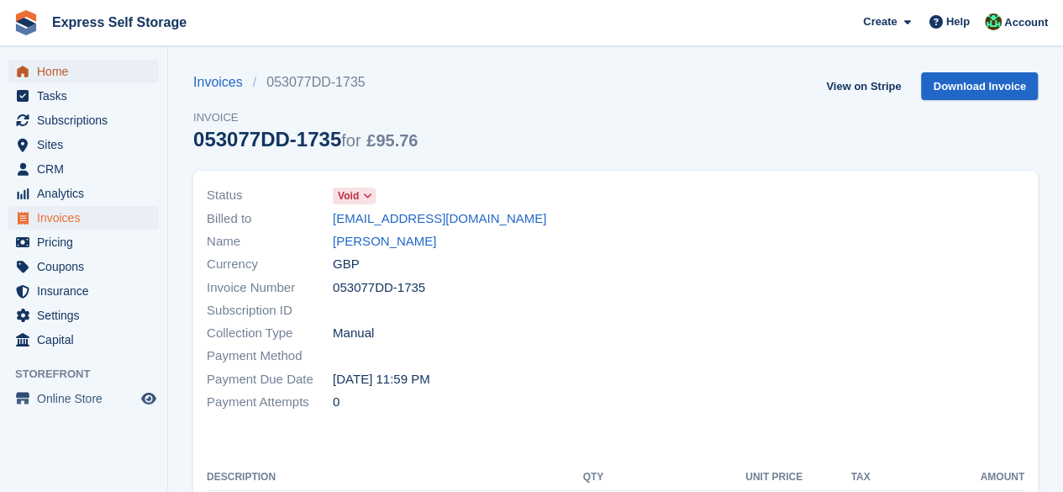
click at [98, 80] on span "Home" at bounding box center [87, 72] width 101 height 24
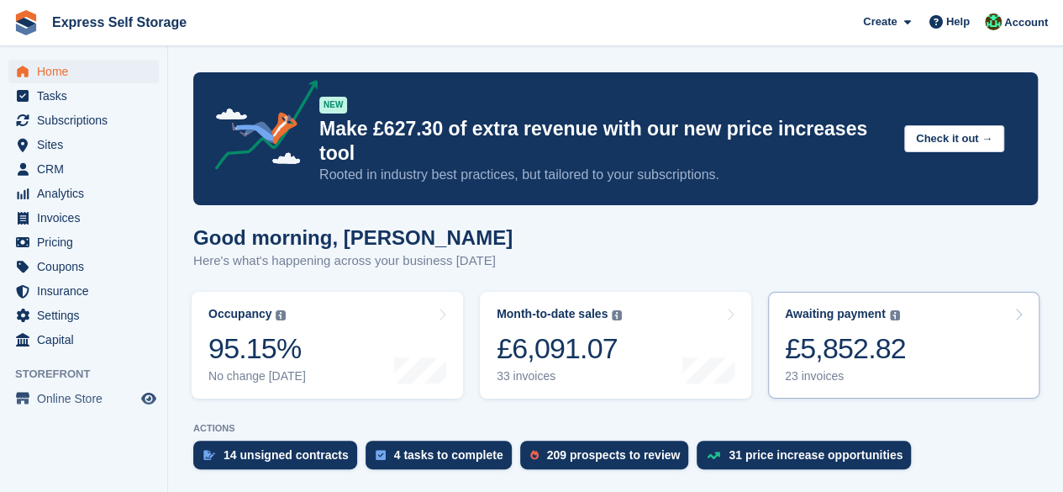
click at [891, 331] on div "£5,852.82" at bounding box center [845, 348] width 121 height 34
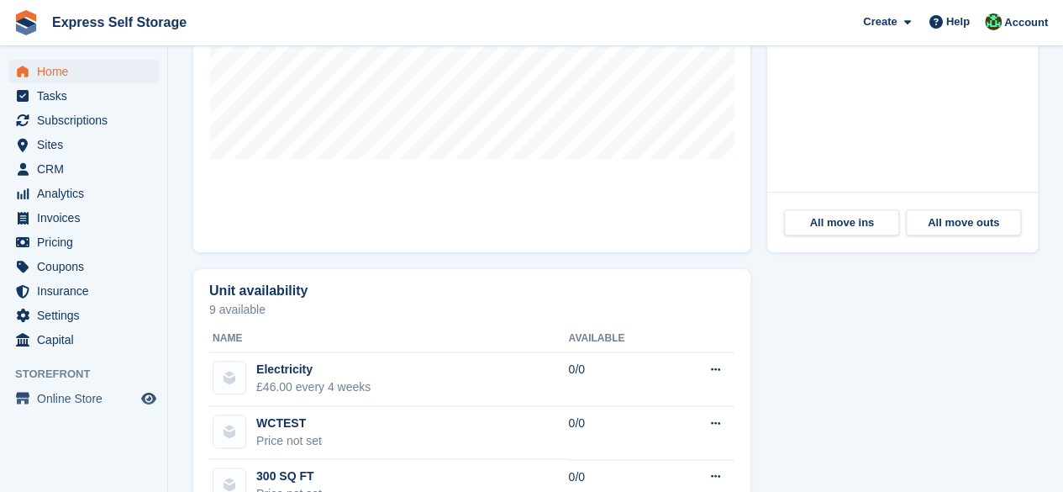
scroll to position [168, 0]
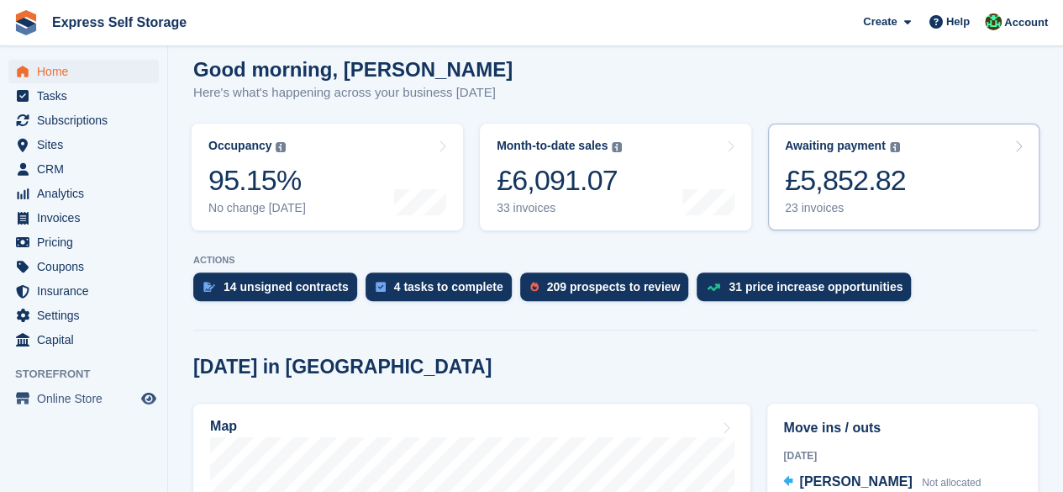
click at [895, 201] on div "23 invoices" at bounding box center [845, 208] width 121 height 14
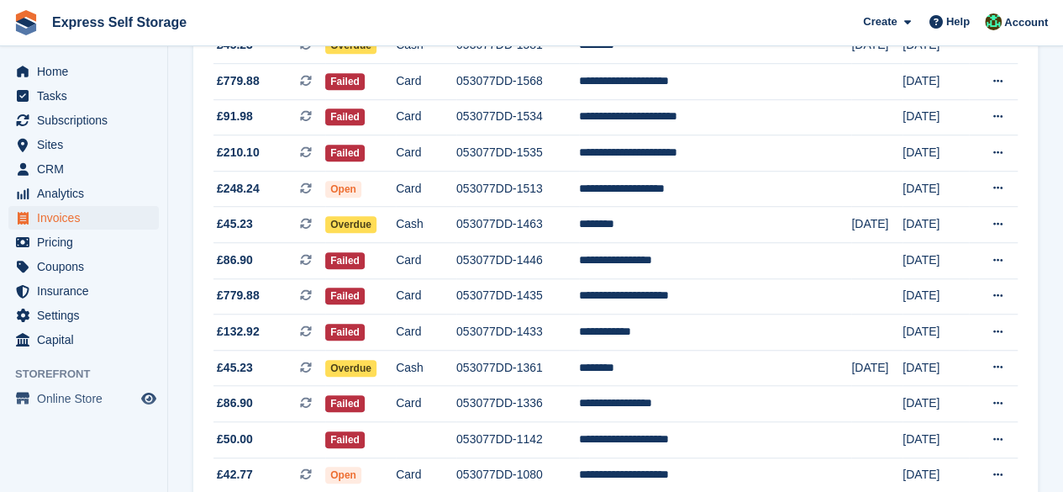
scroll to position [535, 0]
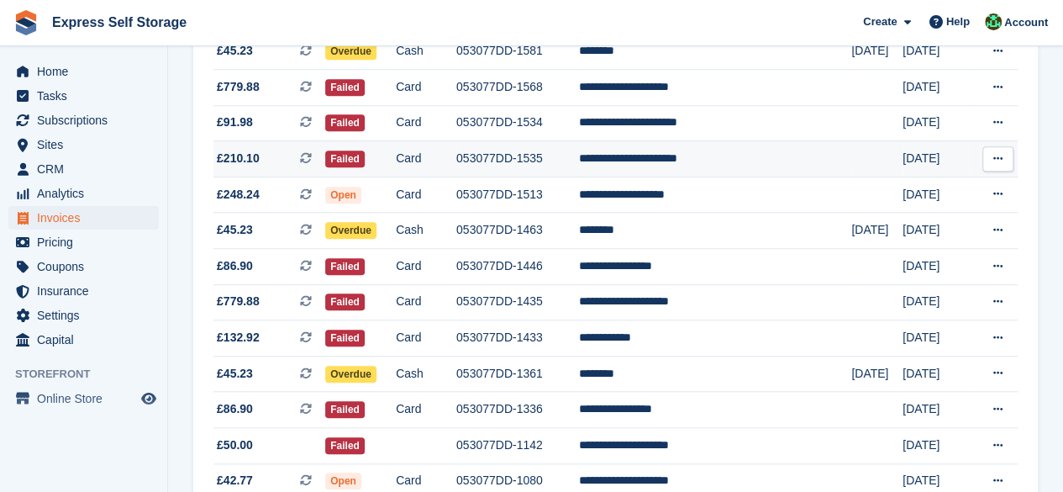
click at [994, 158] on icon at bounding box center [998, 158] width 9 height 11
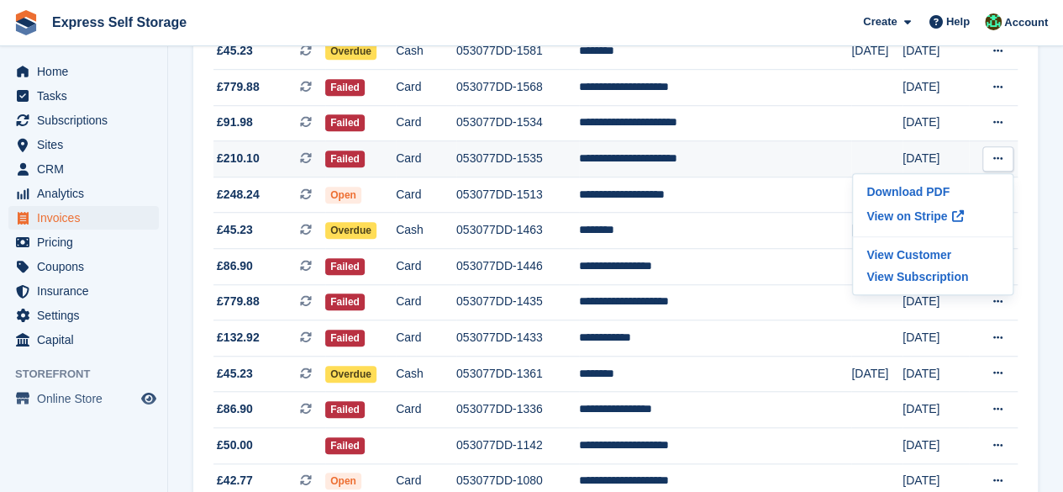
click at [579, 158] on td "053077DD-1535" at bounding box center [518, 159] width 123 height 36
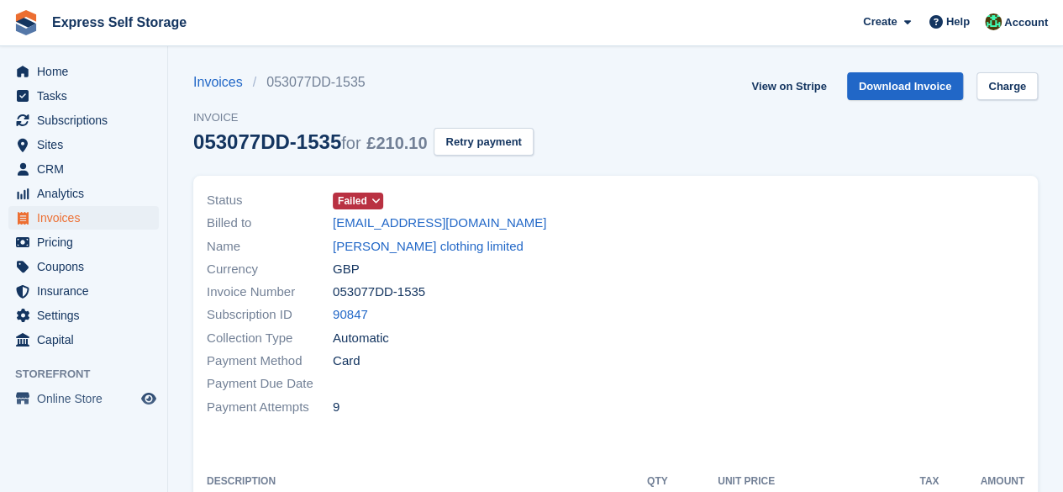
click at [362, 205] on span "Failed" at bounding box center [352, 200] width 29 height 15
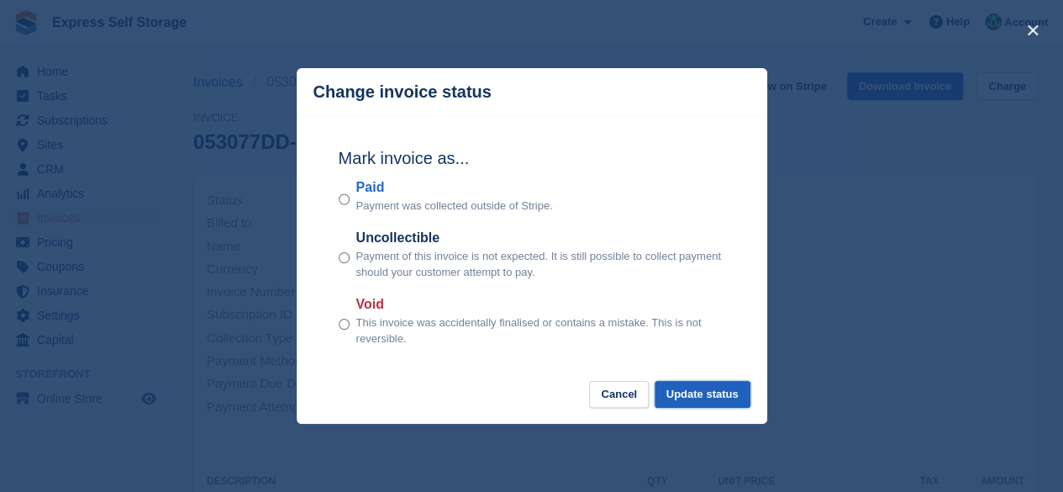
click at [723, 400] on button "Update status" at bounding box center [703, 395] width 96 height 28
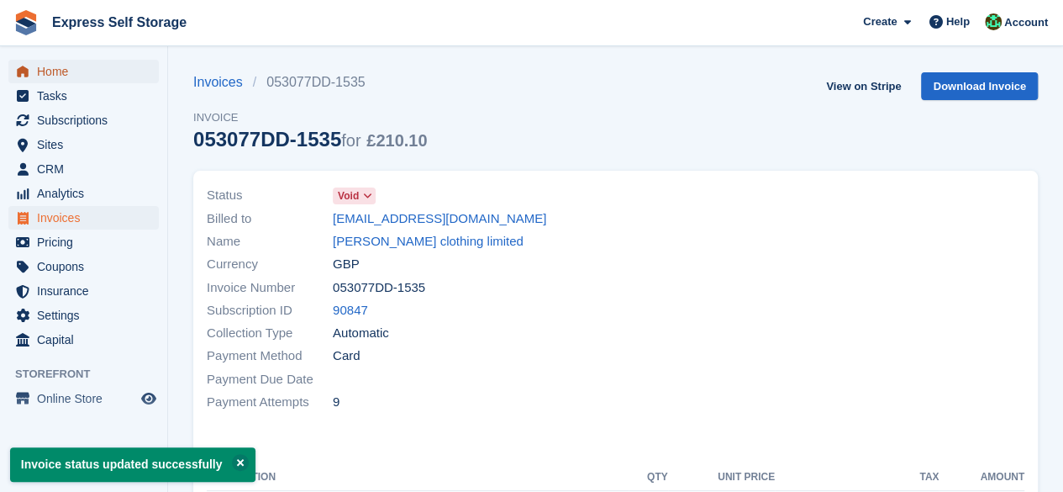
click at [107, 66] on span "Home" at bounding box center [87, 72] width 101 height 24
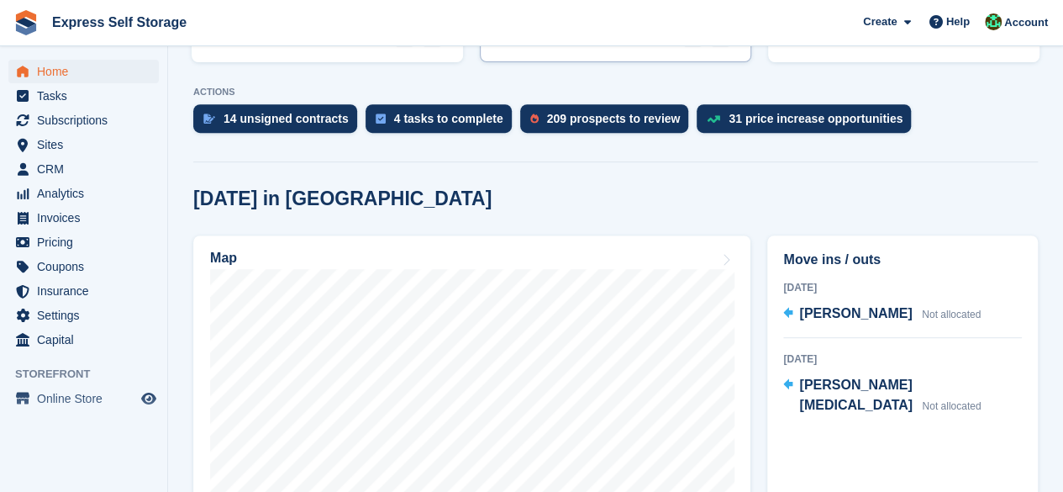
scroll to position [84, 0]
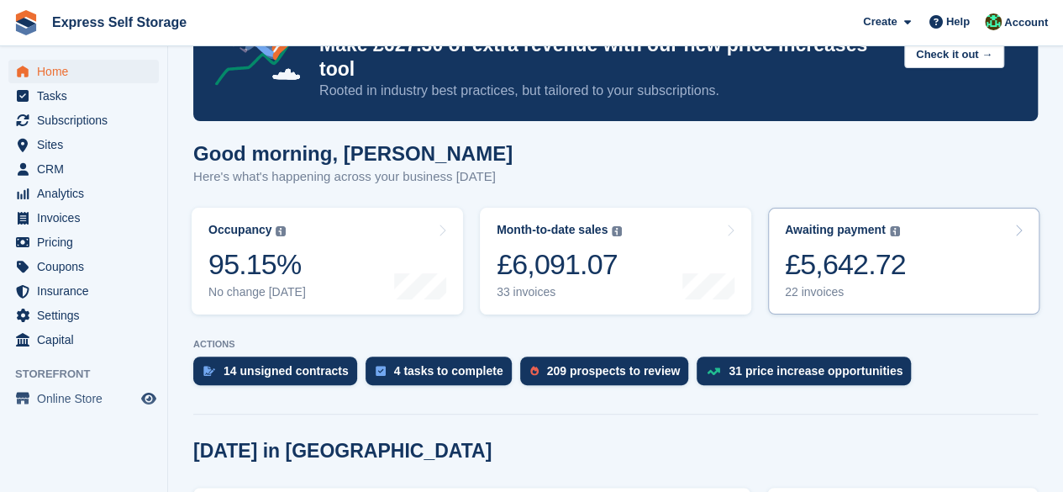
click at [931, 277] on link "Awaiting payment The total outstanding balance on all open invoices. £5,642.72 …" at bounding box center [904, 261] width 272 height 107
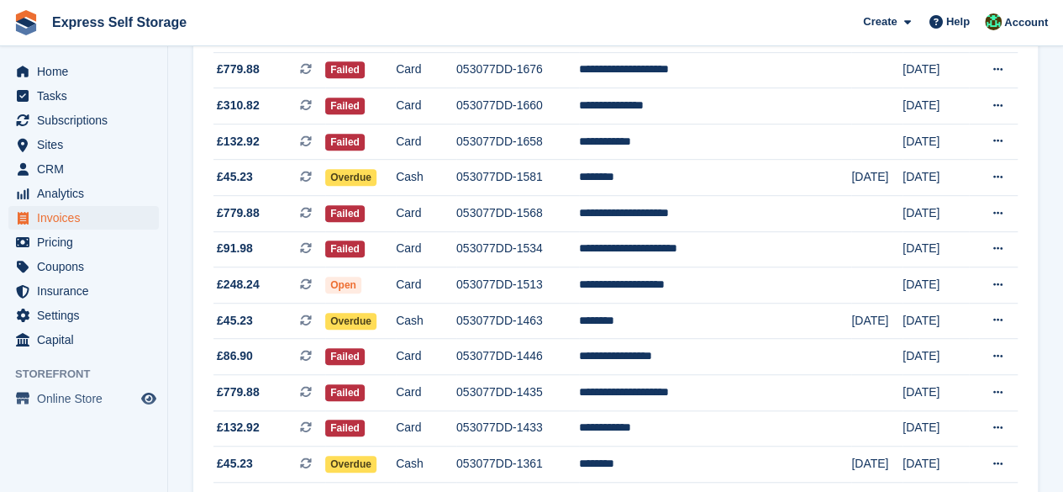
scroll to position [420, 0]
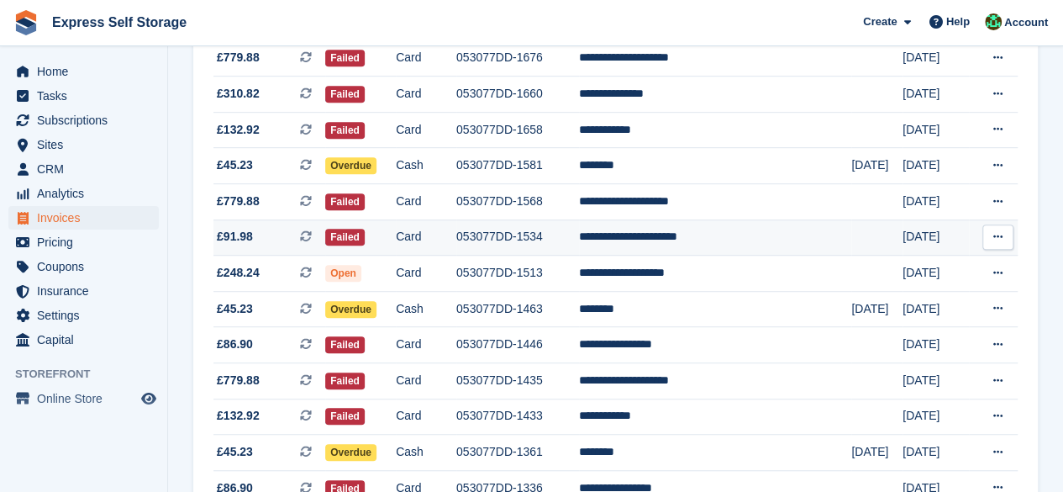
click at [568, 236] on td "053077DD-1534" at bounding box center [518, 237] width 123 height 36
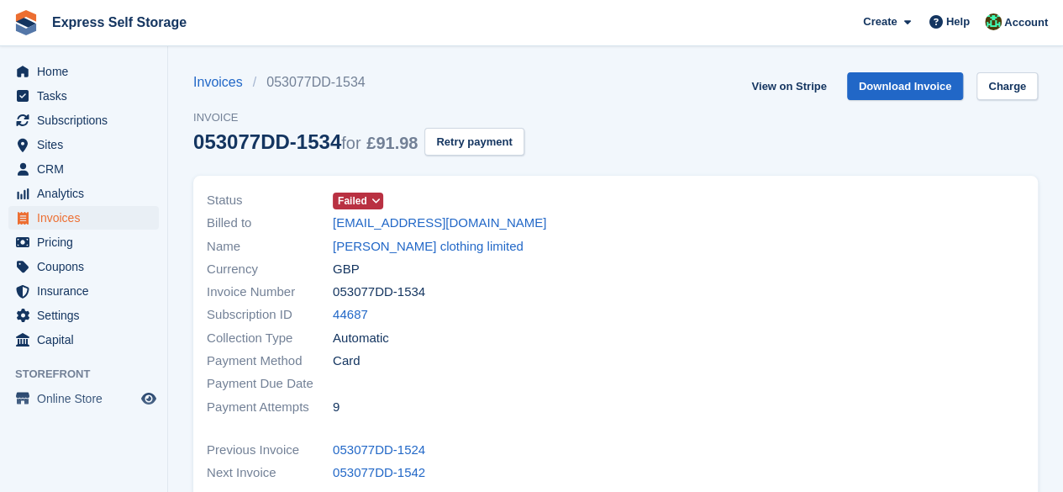
click at [378, 197] on span at bounding box center [375, 200] width 13 height 13
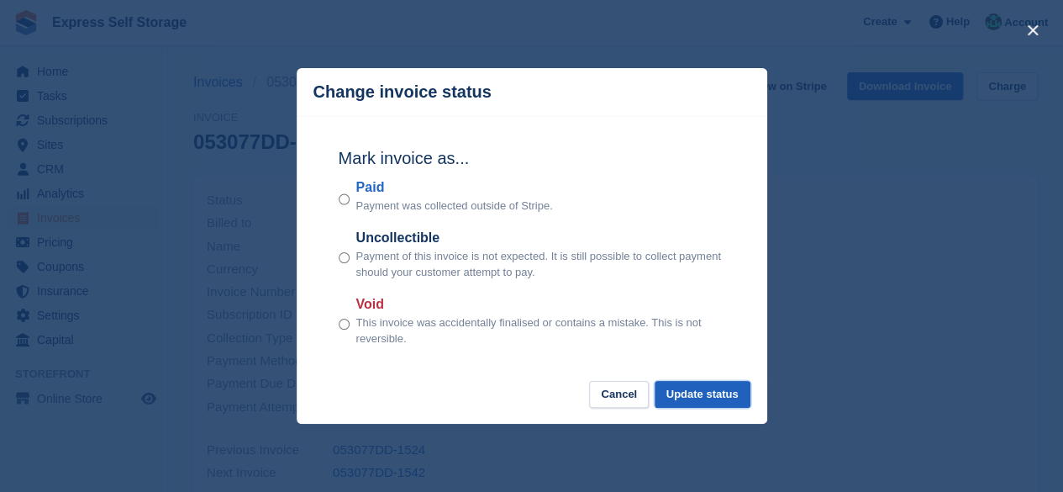
click at [690, 386] on button "Update status" at bounding box center [703, 395] width 96 height 28
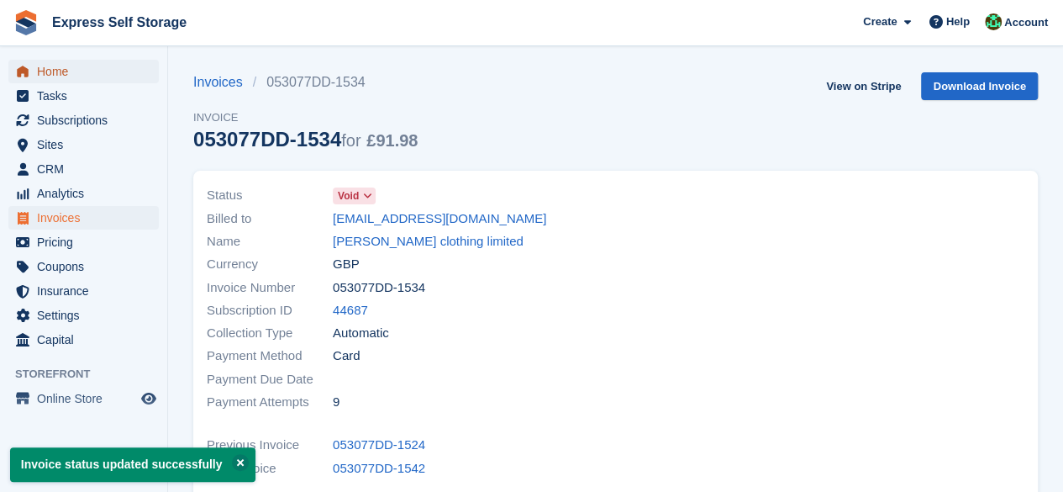
click at [98, 75] on span "Home" at bounding box center [87, 72] width 101 height 24
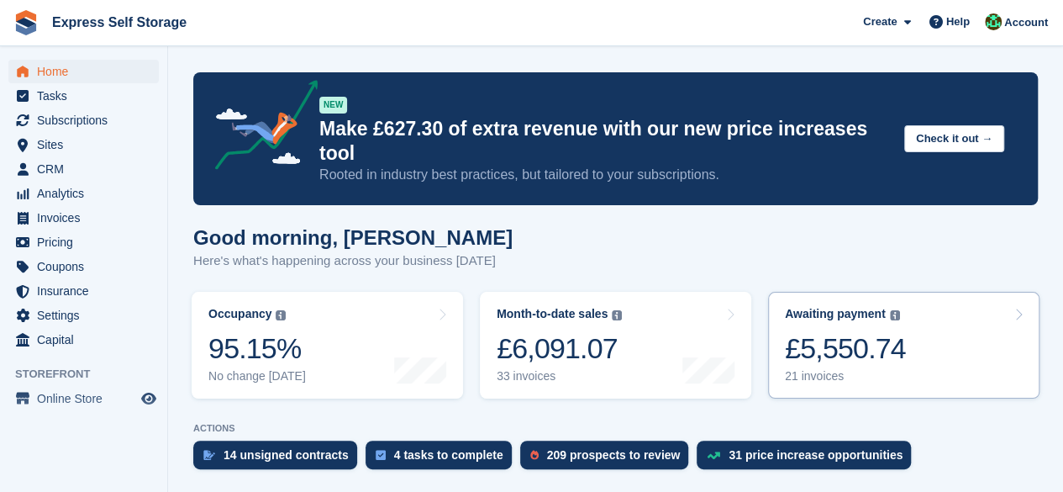
click at [929, 329] on link "Awaiting payment The total outstanding balance on all open invoices. £5,550.74 …" at bounding box center [904, 345] width 272 height 107
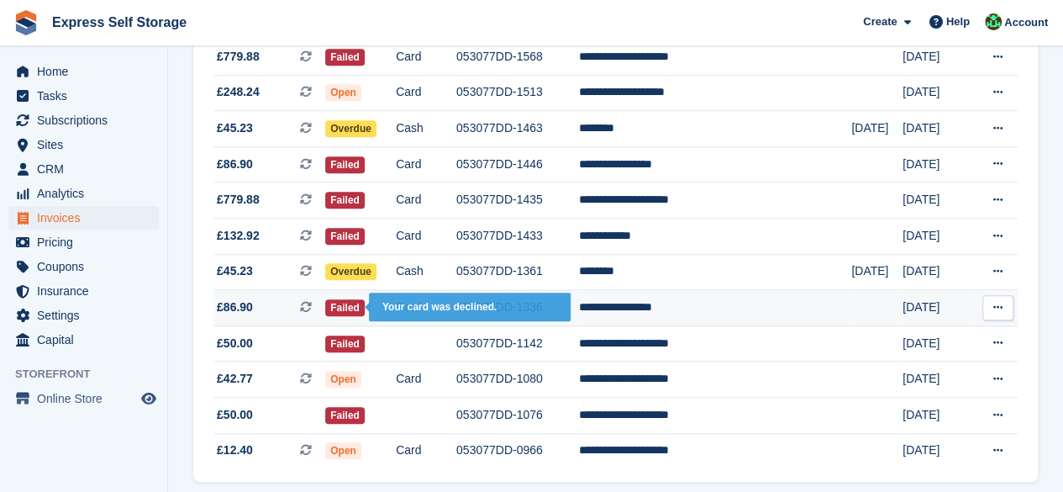
scroll to position [588, 0]
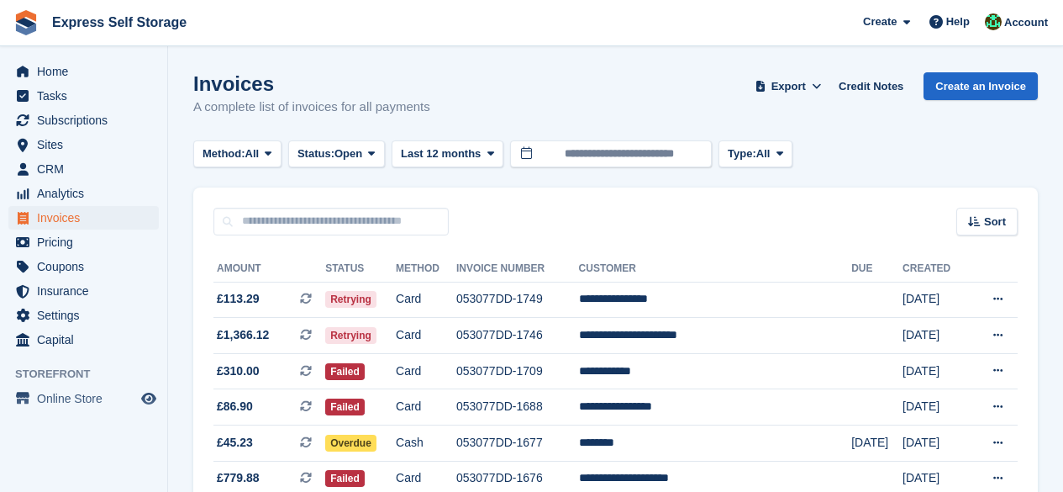
scroll to position [703, 0]
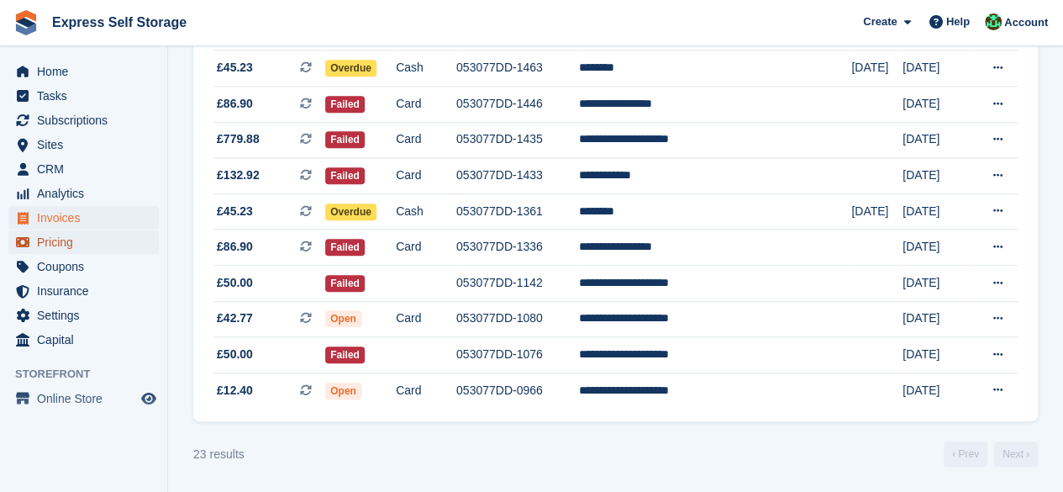
click at [77, 236] on span "Pricing" at bounding box center [87, 242] width 101 height 24
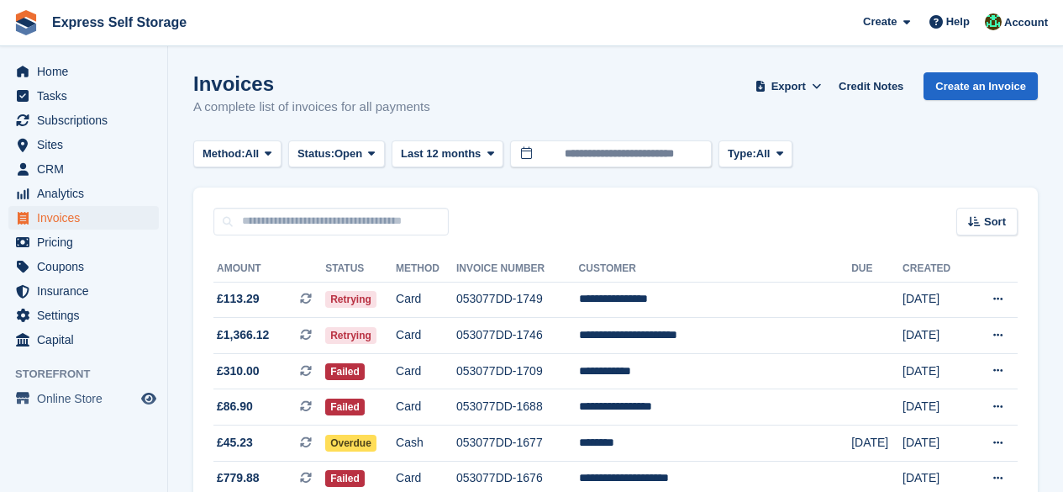
scroll to position [588, 0]
